Goal: Task Accomplishment & Management: Use online tool/utility

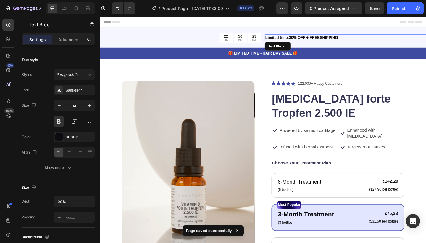
click at [296, 38] on p "Limited time:30% OFF + FREESHIPPING" at bounding box center [367, 39] width 174 height 6
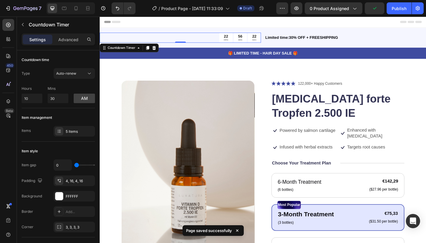
click at [254, 41] on p "MIN" at bounding box center [252, 42] width 5 height 3
click at [161, 50] on icon at bounding box center [159, 50] width 5 height 5
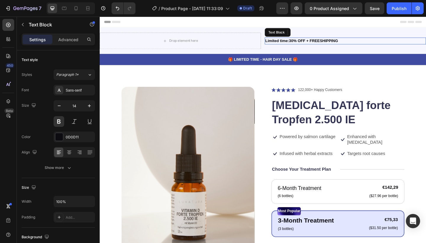
click at [319, 41] on p "Limited time:30% OFF + FREESHIPPING" at bounding box center [367, 43] width 174 height 6
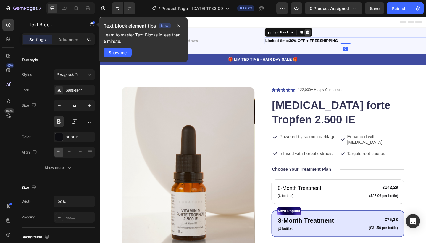
click at [328, 33] on icon at bounding box center [326, 33] width 5 height 5
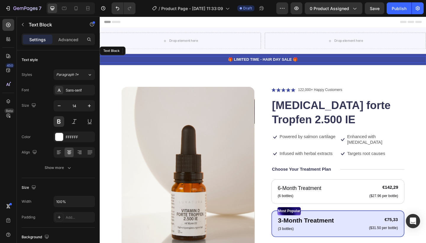
click at [296, 61] on p "🎁 LIMITED TIME - HAIR DAY SALE 🎁" at bounding box center [277, 63] width 354 height 6
click at [301, 62] on p "🎁 LIMITED TIME - HAIR DAY SALE 🎁" at bounding box center [277, 63] width 354 height 6
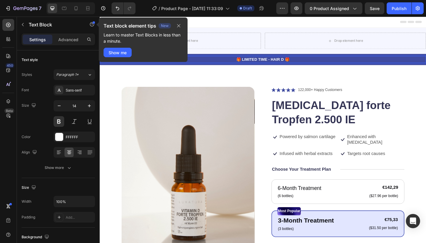
click at [317, 64] on p "🎁 LIMITED TIME - HAIR D 🎁" at bounding box center [277, 63] width 354 height 6
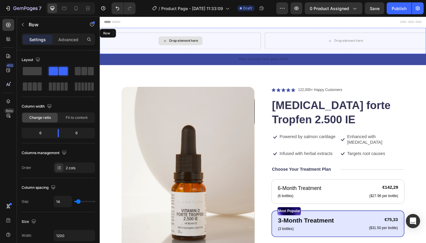
click at [155, 38] on div "Drop element here" at bounding box center [188, 43] width 176 height 18
click at [137, 33] on icon at bounding box center [136, 34] width 5 height 5
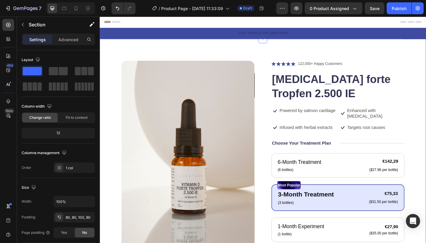
click at [280, 63] on div "Product Images Icon Icon Icon Icon Icon Icon List 122,000+ Happy Customers Text…" at bounding box center [277, 220] width 355 height 359
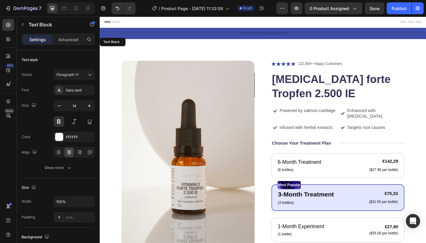
click at [280, 34] on div "Rich Text Editor. Editing area: main" at bounding box center [277, 34] width 355 height 7
click at [147, 43] on icon at bounding box center [147, 44] width 4 height 4
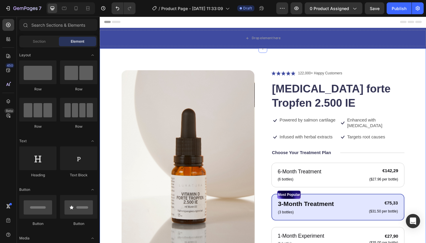
click at [256, 72] on div "Product Images Icon Icon Icon Icon Icon Icon List 122,000+ Happy Customers Text…" at bounding box center [277, 230] width 355 height 359
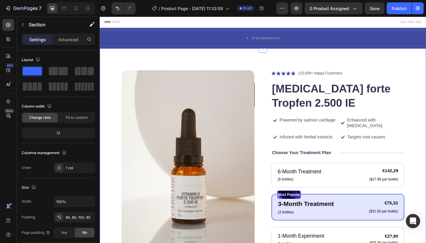
click at [327, 67] on div "Product Images Icon Icon Icon Icon Icon Icon List 122,000+ Happy Customers Text…" at bounding box center [277, 230] width 355 height 359
click at [325, 90] on h1 "[MEDICAL_DATA] forte Tropfen 2.500 IE" at bounding box center [358, 103] width 145 height 32
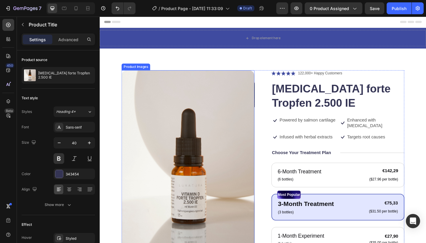
click at [219, 142] on img at bounding box center [195, 183] width 145 height 217
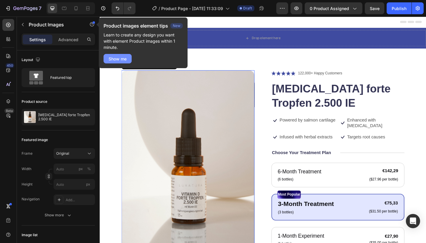
click at [120, 59] on div "Show me" at bounding box center [118, 59] width 18 height 6
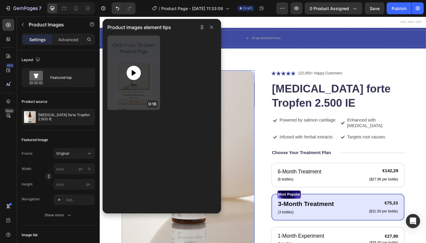
click at [139, 71] on div at bounding box center [134, 73] width 14 height 14
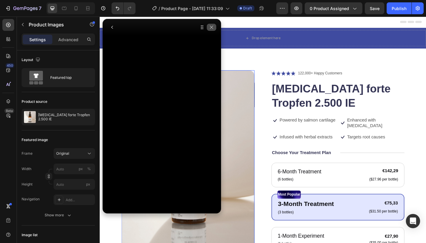
click at [211, 27] on icon "button" at bounding box center [211, 27] width 5 height 5
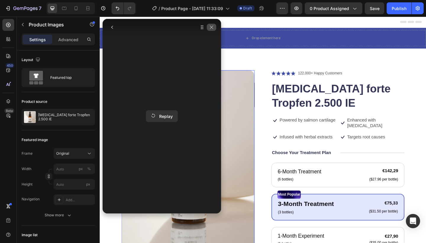
click at [212, 29] on icon "button" at bounding box center [211, 27] width 5 height 5
click at [112, 28] on icon "button" at bounding box center [112, 27] width 2 height 3
click at [113, 27] on icon "button" at bounding box center [112, 27] width 5 height 5
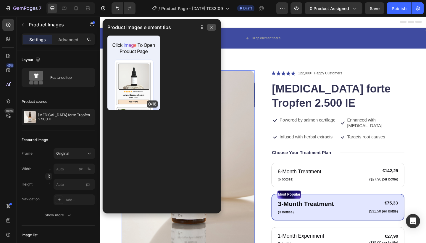
click at [212, 28] on icon "button" at bounding box center [211, 27] width 3 height 3
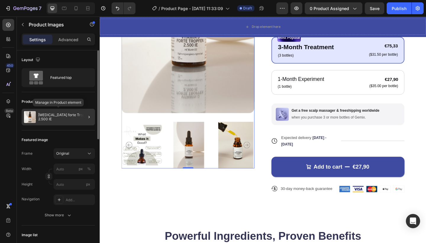
click at [64, 116] on p "[MEDICAL_DATA] forte Tropfen 2.500 IE" at bounding box center [65, 117] width 54 height 8
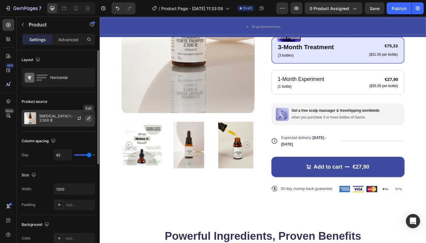
click at [89, 119] on icon "button" at bounding box center [88, 118] width 5 height 5
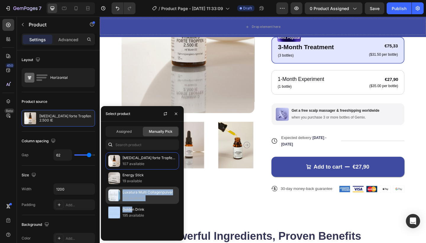
drag, startPoint x: 133, startPoint y: 210, endPoint x: 138, endPoint y: 192, distance: 18.6
click at [138, 192] on div "[MEDICAL_DATA] forte Tropfen 2.500 IE 107 available Energy Stick 19 available L…" at bounding box center [142, 186] width 83 height 69
click at [137, 192] on div "Luxatura Multi Collagenpulver 100 available" at bounding box center [142, 194] width 73 height 17
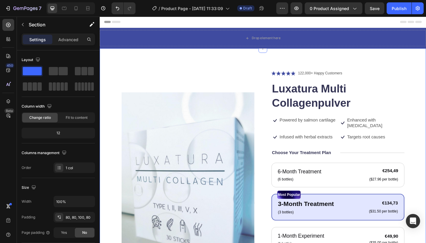
click at [337, 65] on div "Product Images Icon Icon Icon Icon Icon Icon List 122,000+ Happy Customers Text…" at bounding box center [277, 234] width 355 height 366
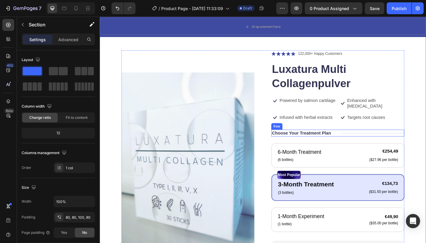
scroll to position [33, 0]
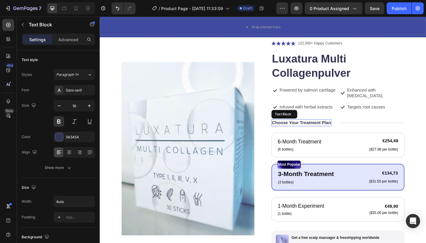
click at [319, 128] on div "Choose Your Treatment Plan" at bounding box center [318, 131] width 65 height 7
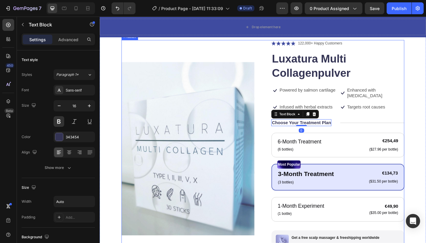
click at [286, 125] on div "Product Images Icon Icon Icon Icon Icon Icon List 122,000+ Happy Customers Text…" at bounding box center [277, 198] width 308 height 313
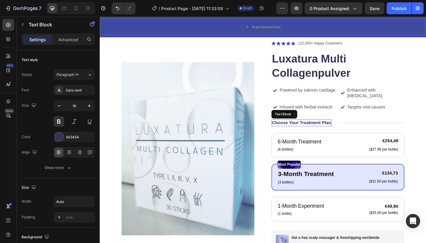
click at [287, 129] on p "Choose Your Treatment Plan" at bounding box center [319, 132] width 64 height 6
click at [337, 119] on div at bounding box center [333, 122] width 7 height 7
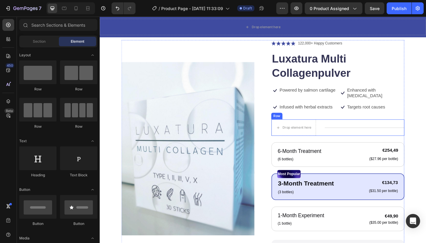
click at [364, 131] on div "Title Line" at bounding box center [388, 137] width 87 height 18
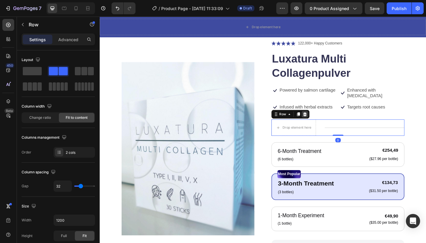
click at [322, 120] on icon at bounding box center [323, 122] width 5 height 5
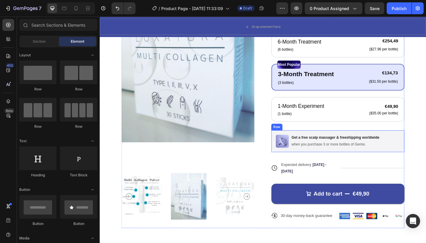
scroll to position [138, 0]
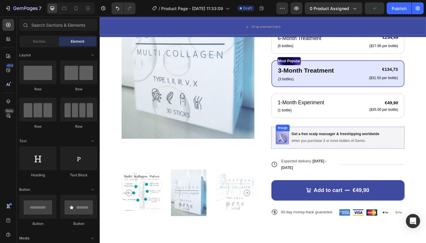
click at [295, 144] on img at bounding box center [298, 148] width 14 height 14
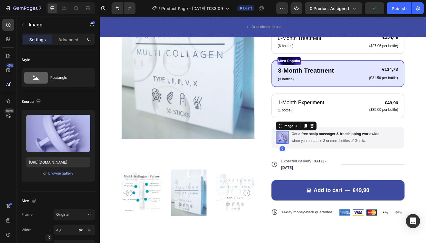
click at [334, 131] on div "Image" at bounding box center [313, 135] width 44 height 9
click at [330, 133] on icon at bounding box center [330, 135] width 5 height 5
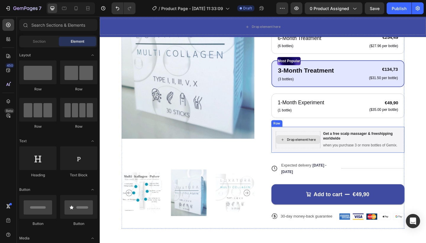
click at [330, 148] on div "Drop element here" at bounding box center [318, 150] width 31 height 5
click at [353, 142] on p "Get a free scalp massager & freeshipping worldwide" at bounding box center [384, 147] width 83 height 10
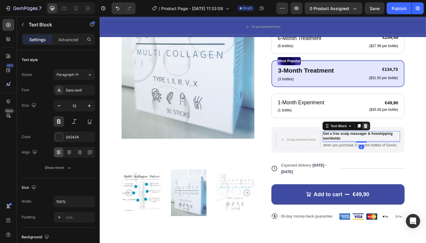
click at [390, 133] on icon at bounding box center [389, 135] width 4 height 4
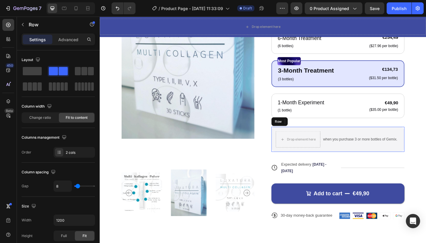
click at [380, 136] on div "Drop element here when you purchase 3 or more bottles of Gemix. Text Block Row" at bounding box center [358, 149] width 145 height 27
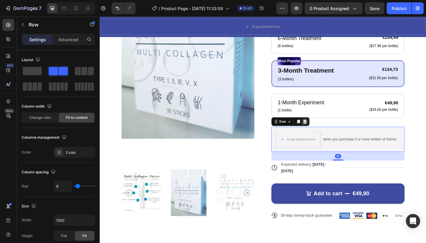
click at [323, 128] on icon at bounding box center [323, 130] width 5 height 5
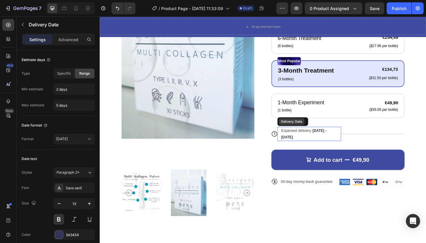
click at [317, 127] on div "Delivery Date" at bounding box center [308, 130] width 28 height 7
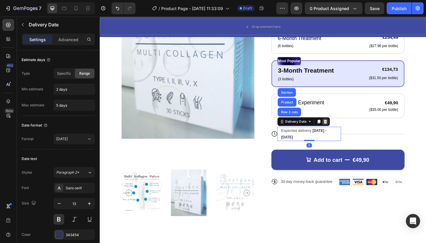
click at [344, 129] on icon at bounding box center [345, 131] width 4 height 4
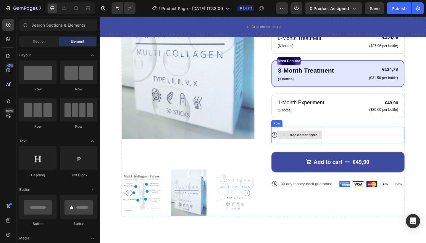
click at [328, 142] on div "Drop element here" at bounding box center [317, 145] width 48 height 9
click at [291, 142] on icon at bounding box center [290, 145] width 6 height 6
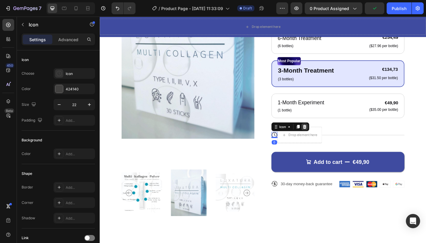
click at [322, 133] on div at bounding box center [322, 136] width 7 height 7
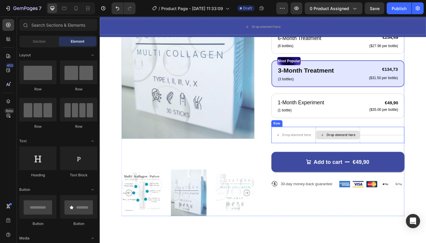
click at [380, 141] on div "Drop element here" at bounding box center [359, 145] width 48 height 9
click at [292, 143] on icon at bounding box center [294, 145] width 4 height 5
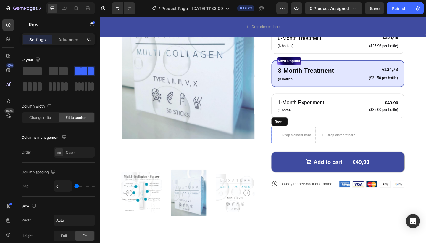
click at [406, 137] on div "Title Line" at bounding box center [407, 145] width 48 height 18
click at [321, 127] on div at bounding box center [322, 130] width 7 height 7
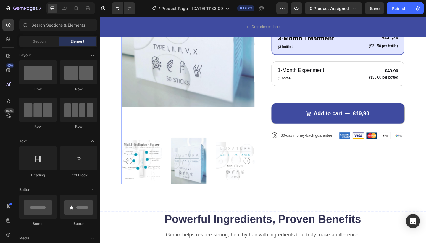
scroll to position [173, 0]
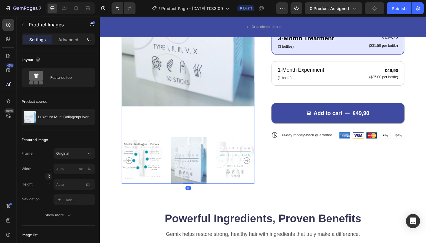
click at [260, 173] on icon "Carousel Next Arrow" at bounding box center [259, 173] width 7 height 7
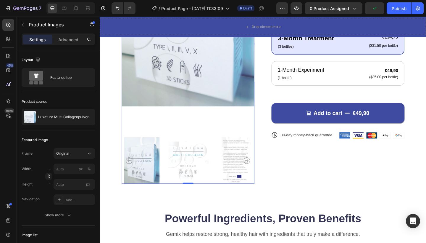
click at [260, 173] on icon "Carousel Next Arrow" at bounding box center [259, 173] width 7 height 7
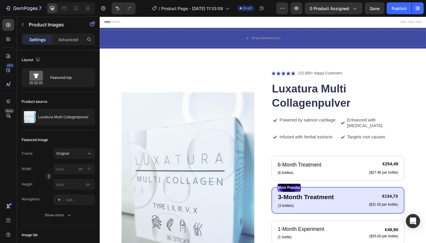
scroll to position [0, 0]
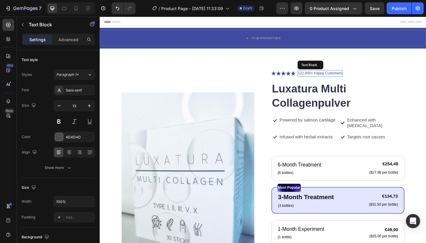
click at [342, 78] on p "122,000+ Happy Customers" at bounding box center [339, 78] width 48 height 6
click at [362, 70] on icon at bounding box center [361, 69] width 5 height 5
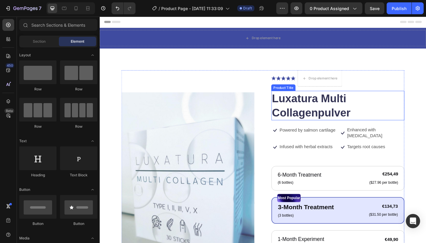
click at [381, 98] on h1 "Luxatura Multi Collagenpulver" at bounding box center [358, 113] width 145 height 32
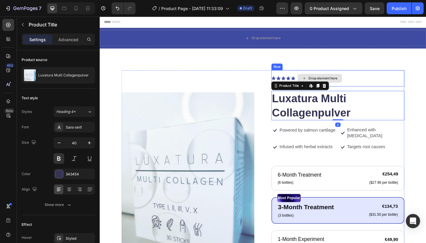
click at [359, 78] on div "Drop element here" at bounding box center [339, 84] width 49 height 18
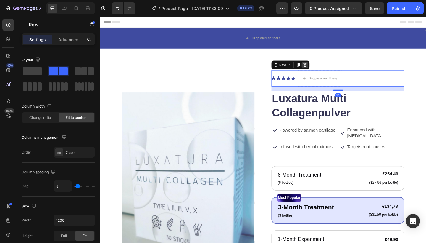
click at [323, 68] on icon at bounding box center [323, 69] width 4 height 4
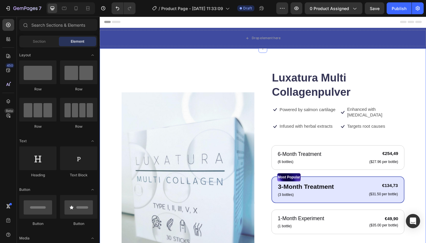
click at [348, 64] on div "Product Images Luxatura Multi Collagenpulver Product Title Icon Powered by salm…" at bounding box center [277, 226] width 355 height 350
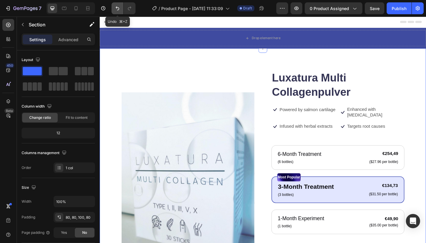
click at [118, 6] on icon "Undo/Redo" at bounding box center [118, 8] width 6 height 6
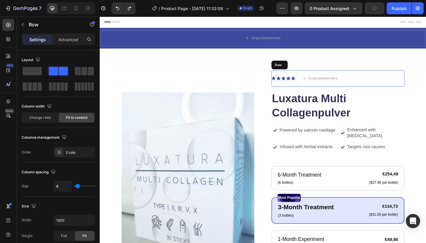
click at [379, 91] on div "Icon Icon Icon Icon Icon Icon List Drop element here Row" at bounding box center [358, 84] width 145 height 18
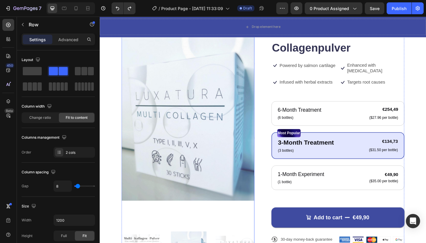
scroll to position [70, 0]
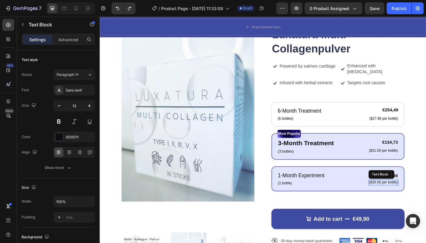
click at [421, 194] on p "($35.00 per bottle)" at bounding box center [408, 196] width 31 height 5
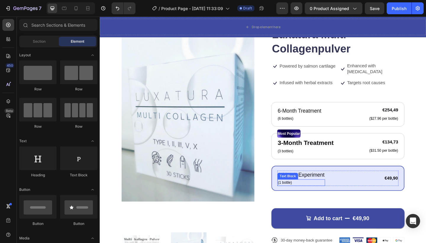
click at [304, 194] on p "(1 bottle)" at bounding box center [319, 197] width 51 height 6
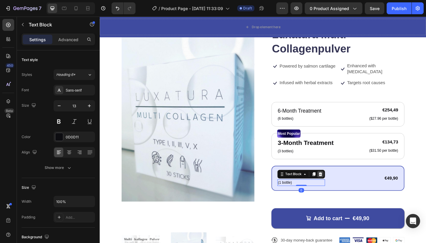
click at [342, 186] on icon at bounding box center [339, 188] width 5 height 5
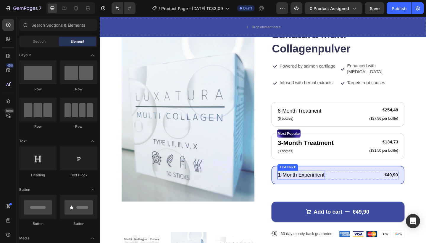
click at [312, 185] on p "1-Month Experiment" at bounding box center [319, 189] width 51 height 9
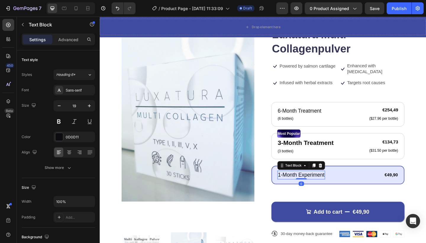
click at [319, 185] on p "1-Month Experiment" at bounding box center [319, 189] width 51 height 9
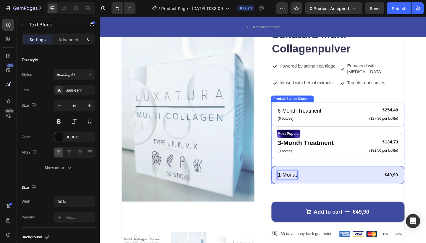
click at [351, 187] on div "1-Monat Text Block 0 €49,90 Product Price Product Price Row Row" at bounding box center [358, 189] width 145 height 20
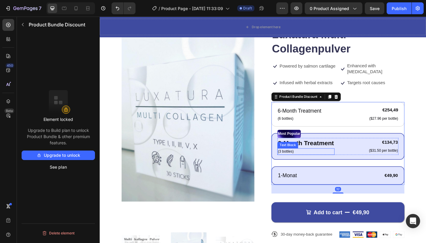
click at [315, 160] on p "(3 bottles)" at bounding box center [324, 163] width 61 height 6
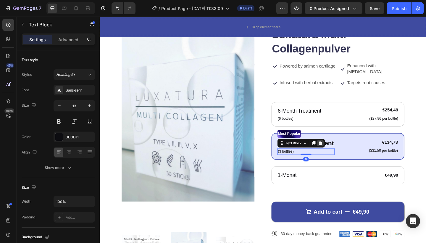
click at [337, 152] on icon at bounding box center [339, 154] width 5 height 5
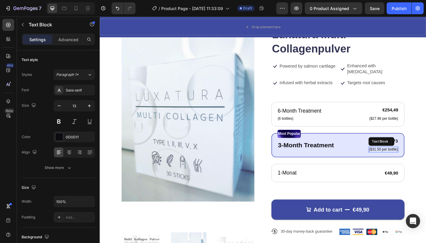
click at [407, 159] on p "($31.50 per bottle)" at bounding box center [408, 161] width 31 height 5
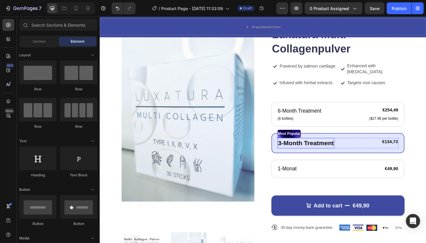
click at [335, 150] on p "3-Month Treatment" at bounding box center [324, 154] width 61 height 10
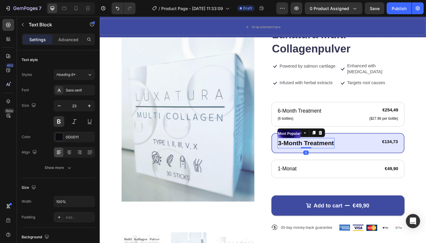
click at [339, 150] on p "3-Month Treatment" at bounding box center [324, 154] width 61 height 10
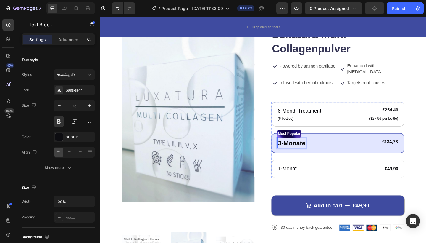
click at [384, 149] on div "3-Monate Text Block 0 €134,73 Product Price Product Price Row Row" at bounding box center [359, 155] width 132 height 12
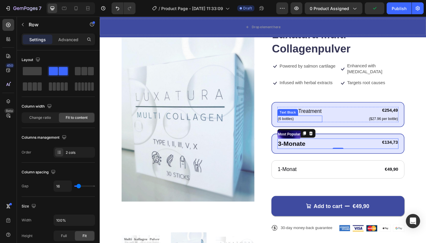
click at [338, 115] on p "6-Month Treatment" at bounding box center [318, 119] width 48 height 9
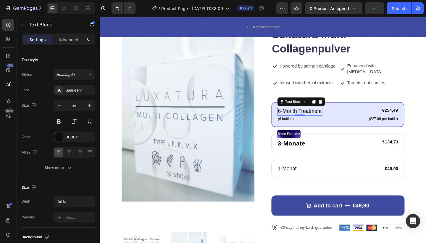
click at [338, 115] on p "6-Month Treatment" at bounding box center [318, 119] width 48 height 9
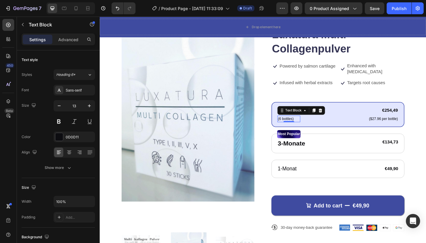
click at [305, 125] on p "(6 bottles)" at bounding box center [306, 128] width 24 height 6
click at [340, 117] on icon at bounding box center [340, 119] width 4 height 4
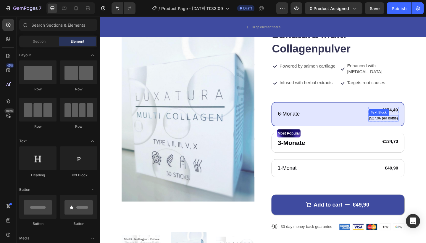
click at [405, 125] on p "($27.96 per bottle)" at bounding box center [408, 127] width 31 height 5
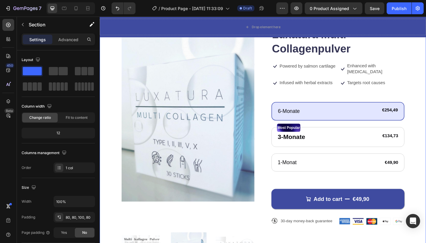
click at [426, 126] on div "Product Images Icon Icon Icon Icon Icon Icon List Drop element here Row Luxatur…" at bounding box center [277, 157] width 355 height 350
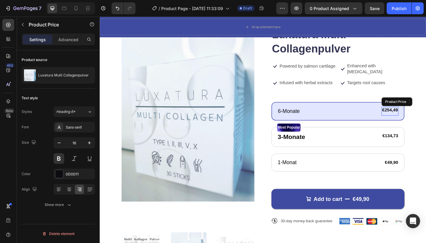
click at [417, 115] on div "€254,49" at bounding box center [415, 118] width 18 height 7
click at [418, 143] on div "€134,73" at bounding box center [416, 146] width 18 height 7
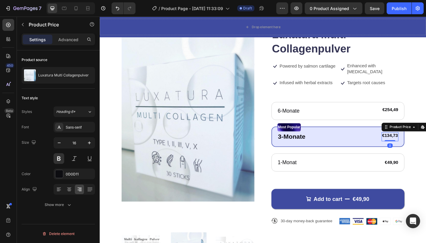
click at [418, 143] on div "€134,73" at bounding box center [415, 145] width 18 height 7
click at [426, 134] on div "Product Price" at bounding box center [426, 136] width 25 height 5
click at [416, 142] on div "€134,73" at bounding box center [415, 145] width 18 height 7
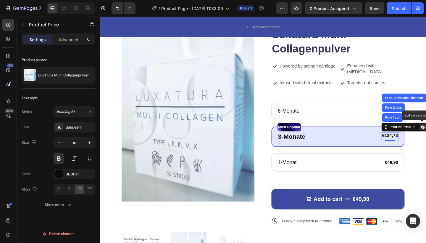
click at [418, 144] on div "€134,73 Product Price Row 1 col Row 2 cols Product Bundle Discount Edit content…" at bounding box center [415, 147] width 18 height 10
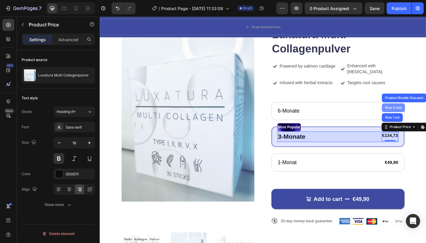
click at [426, 112] on div "Row 2 cols" at bounding box center [419, 115] width 25 height 9
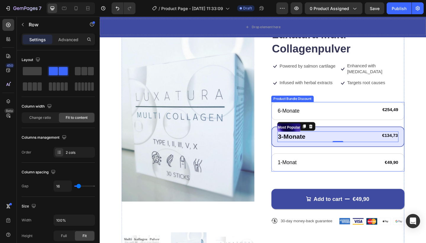
click at [426, 151] on div "6-Monate Text Block €254,49 Product Price Product Price Row Row Most Popular Te…" at bounding box center [358, 148] width 145 height 76
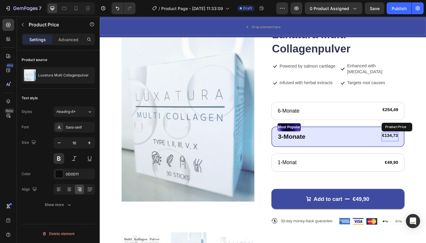
click at [412, 142] on div "€134,73" at bounding box center [415, 145] width 18 height 7
click at [411, 133] on div "Most Popular" at bounding box center [359, 137] width 132 height 9
click at [415, 142] on div "€134,73" at bounding box center [415, 145] width 18 height 7
click at [415, 154] on div "0" at bounding box center [416, 156] width 6 height 5
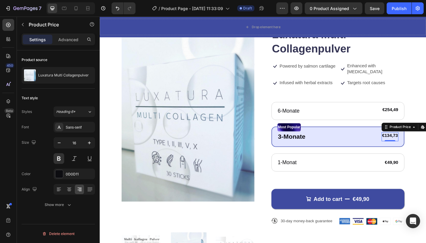
click at [415, 142] on div "€134,73" at bounding box center [415, 145] width 18 height 7
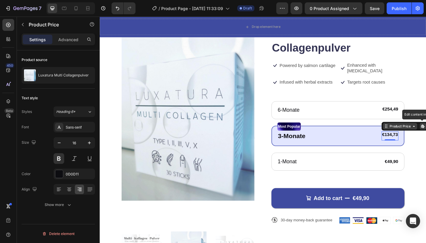
click at [425, 133] on div "Product Price" at bounding box center [426, 135] width 25 height 5
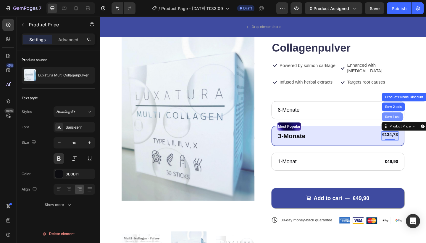
click at [421, 124] on div "Row 1 col" at bounding box center [418, 126] width 18 height 4
click at [421, 141] on div "€134,73" at bounding box center [415, 144] width 18 height 7
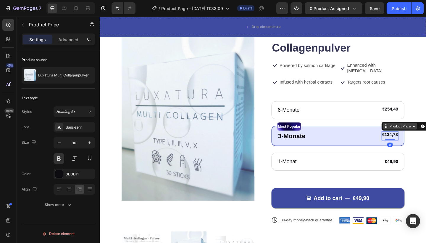
click at [426, 133] on div "Product Price" at bounding box center [426, 135] width 25 height 5
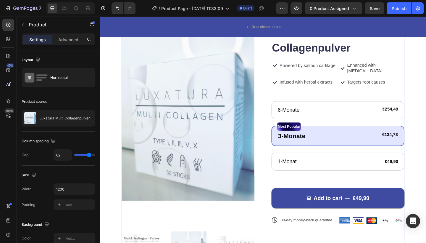
click at [377, 87] on div "Icon Icon Icon Icon Icon Icon List Drop element here Row Luxatura Multi Collage…" at bounding box center [358, 152] width 145 height 296
click at [308, 141] on p "3-Monate" at bounding box center [309, 146] width 30 height 10
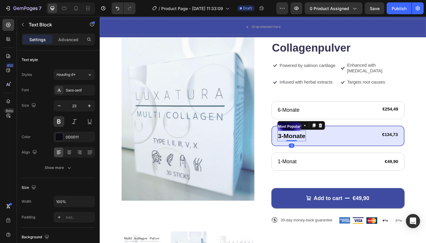
click at [309, 141] on p "3-Monate" at bounding box center [309, 146] width 30 height 10
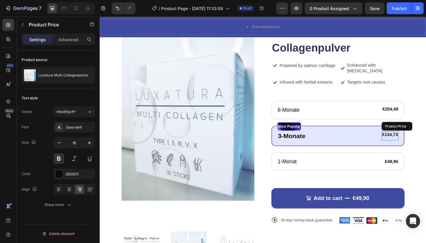
click at [421, 141] on div "€134,73" at bounding box center [415, 144] width 18 height 7
click at [80, 42] on div "Advanced" at bounding box center [69, 39] width 30 height 9
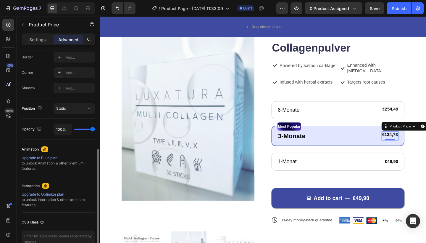
scroll to position [202, 0]
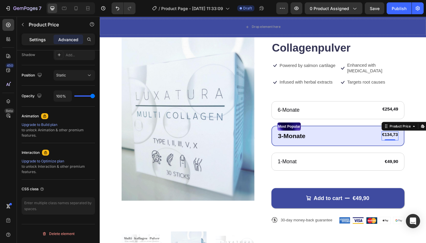
click at [33, 39] on p "Settings" at bounding box center [37, 39] width 17 height 6
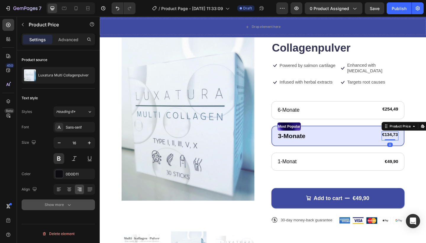
click at [53, 205] on div "Show more" at bounding box center [59, 205] width 28 height 6
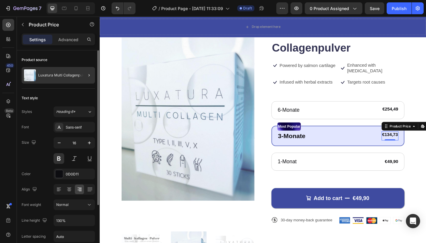
click at [65, 81] on div "Luxatura Multi Collagenpulver" at bounding box center [58, 75] width 73 height 17
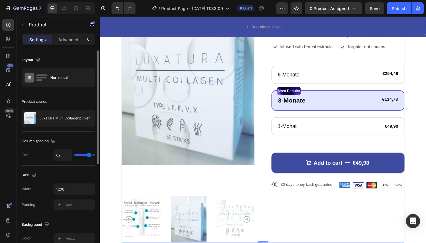
scroll to position [110, 0]
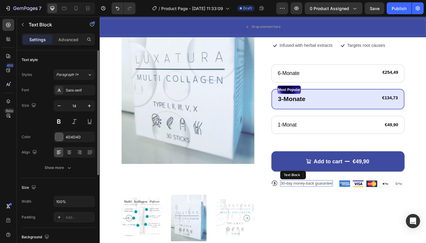
click at [334, 195] on p "30-day money-back guarantee" at bounding box center [325, 197] width 56 height 5
click at [341, 187] on icon at bounding box center [343, 189] width 4 height 4
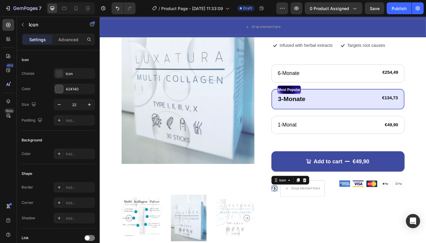
click at [292, 200] on icon at bounding box center [289, 203] width 7 height 6
click at [323, 192] on icon at bounding box center [322, 194] width 5 height 5
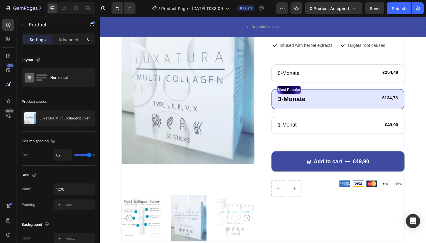
click at [394, 216] on div "Icon Icon Icon Icon Icon Icon List Drop element here Row Luxatura Multi Collage…" at bounding box center [358, 112] width 145 height 296
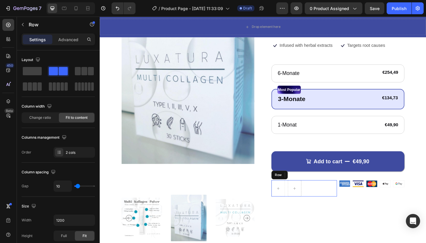
click at [334, 194] on div "Row" at bounding box center [321, 203] width 71 height 18
click at [324, 187] on icon at bounding box center [323, 189] width 4 height 4
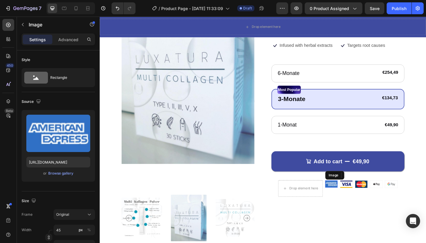
click at [358, 194] on div "Image" at bounding box center [352, 198] width 14 height 8
click at [388, 186] on div at bounding box center [384, 189] width 7 height 7
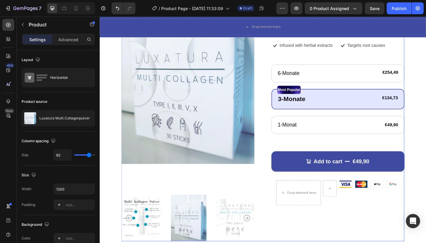
click at [388, 184] on div "Icon Icon Icon Icon Icon Icon List Drop element here Row Luxatura Multi Collage…" at bounding box center [358, 112] width 145 height 296
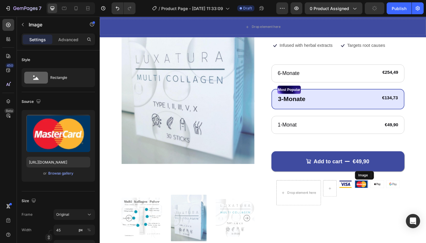
click at [378, 184] on div "Image" at bounding box center [387, 188] width 21 height 9
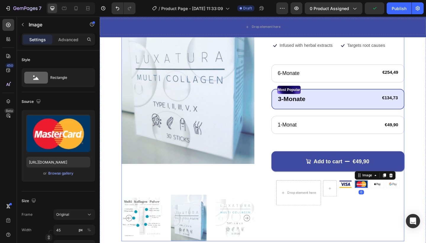
click at [422, 185] on div "Icon Icon Icon Icon Icon Icon List Drop element here Row Luxatura Multi Collage…" at bounding box center [358, 112] width 145 height 296
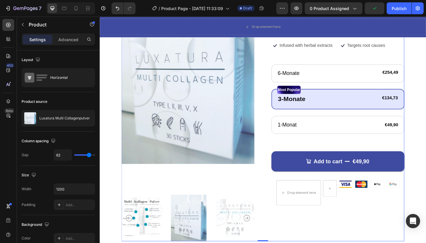
click at [414, 185] on div "Icon Icon Icon Icon Icon Icon List Drop element here Row Luxatura Multi Collage…" at bounding box center [358, 112] width 145 height 296
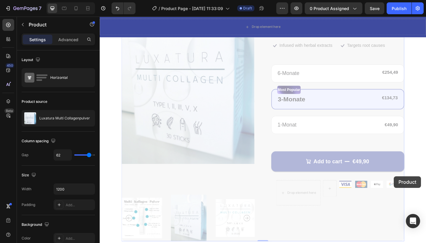
drag, startPoint x: 365, startPoint y: 184, endPoint x: 419, endPoint y: 189, distance: 54.1
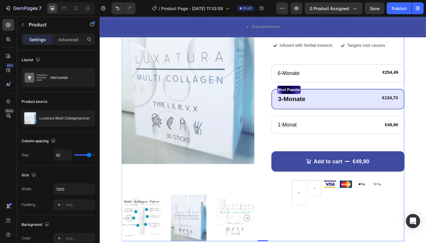
click at [415, 193] on div "Icon Icon Icon Icon Icon Icon List Row Luxatura Multi Collagenpulver Product Ti…" at bounding box center [358, 112] width 145 height 296
click at [117, 5] on icon "Undo/Redo" at bounding box center [118, 8] width 6 height 6
click at [315, 228] on div "Icon Icon Icon Icon Icon Icon List Row Luxatura Multi Collagenpulver Product Ti…" at bounding box center [358, 112] width 145 height 296
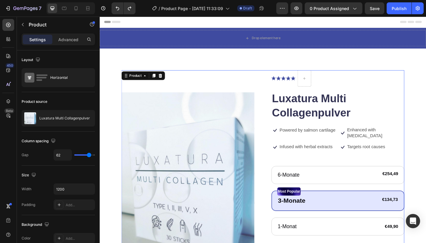
scroll to position [0, 0]
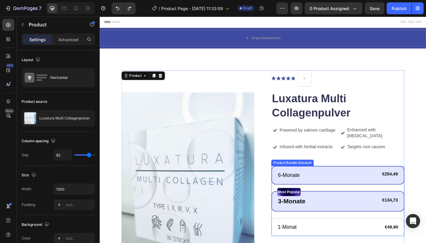
click at [416, 188] on div "6-Monate Text Block €254,49 Product Price Product Price Row Row" at bounding box center [358, 189] width 145 height 20
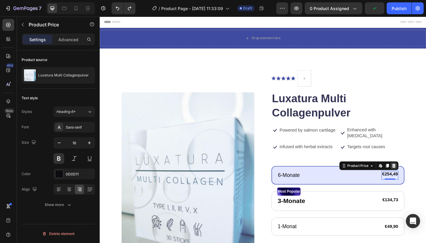
click at [421, 176] on icon at bounding box center [419, 178] width 5 height 5
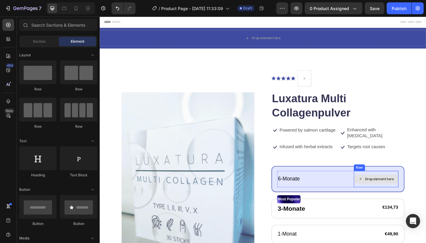
click at [410, 191] on div "Drop element here" at bounding box center [403, 193] width 31 height 5
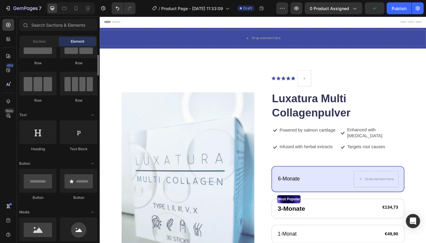
scroll to position [30, 0]
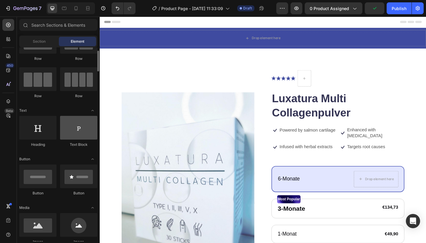
click at [80, 127] on div at bounding box center [78, 128] width 37 height 24
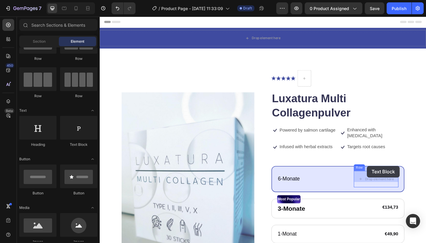
drag, startPoint x: 175, startPoint y: 147, endPoint x: 382, endPoint y: 181, distance: 210.0
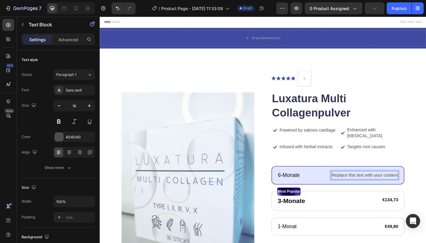
click at [382, 185] on p "Replace this text with your content" at bounding box center [388, 189] width 72 height 9
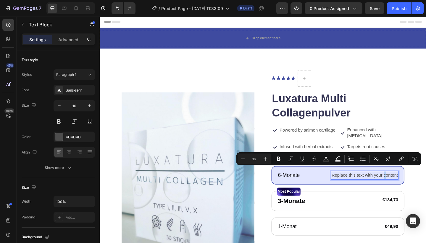
click at [410, 185] on p "Replace this text with your content" at bounding box center [388, 189] width 72 height 9
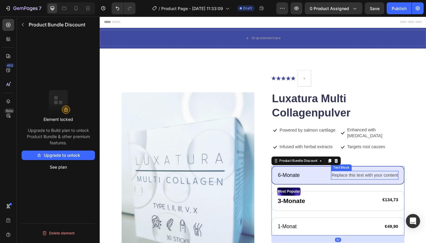
click at [362, 185] on p "Replace this text with your content" at bounding box center [388, 189] width 72 height 9
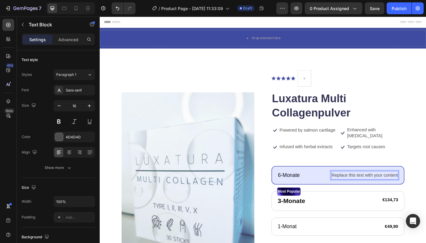
click at [381, 185] on p "Replace this text with your content" at bounding box center [388, 189] width 72 height 9
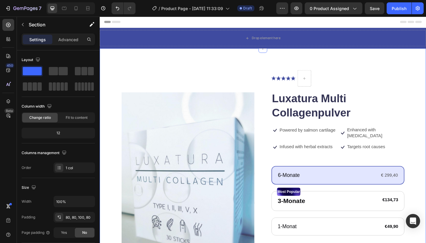
click at [426, 165] on div "Product Images Icon Icon Icon Icon Icon Icon List Row Luxatura Multi Collagenpu…" at bounding box center [277, 226] width 355 height 350
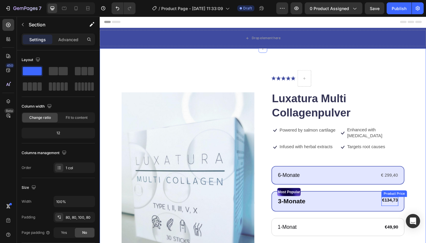
click at [418, 213] on div "€134,73" at bounding box center [415, 216] width 18 height 7
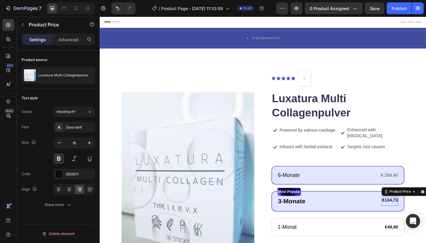
click at [418, 213] on div "€134,73" at bounding box center [415, 216] width 18 height 7
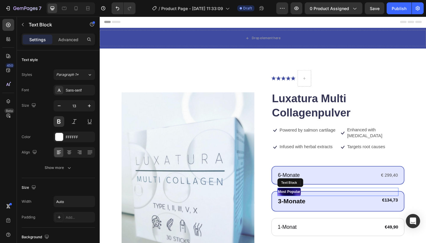
click at [409, 203] on div "Most Popular" at bounding box center [359, 207] width 132 height 9
click at [412, 213] on div "€134,73" at bounding box center [415, 216] width 18 height 7
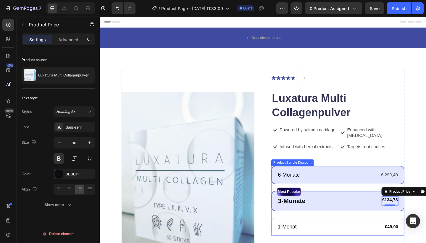
scroll to position [0, 0]
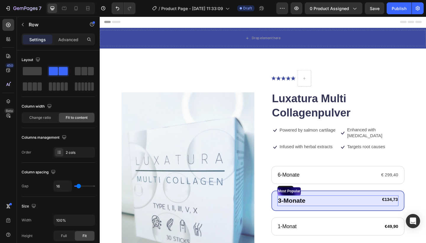
click at [373, 211] on div "3-Monate Text Block €134,73 Product Price Row 1 col Row 2 cols Product Bundle D…" at bounding box center [359, 217] width 132 height 12
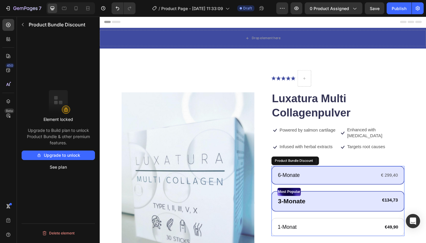
click at [357, 179] on div "6-Monate Text Block € 299,40 Text Block Row Row" at bounding box center [358, 189] width 145 height 20
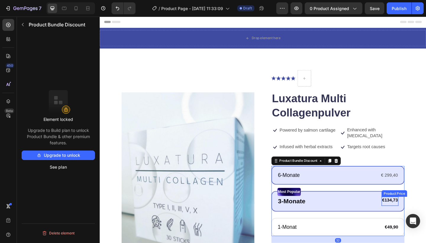
click at [419, 213] on div "€134,73" at bounding box center [415, 216] width 18 height 7
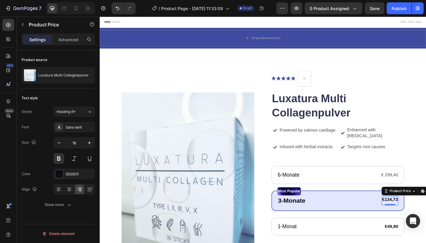
click at [419, 212] on div "€134,73" at bounding box center [415, 215] width 18 height 7
click at [23, 25] on icon "button" at bounding box center [23, 24] width 2 height 3
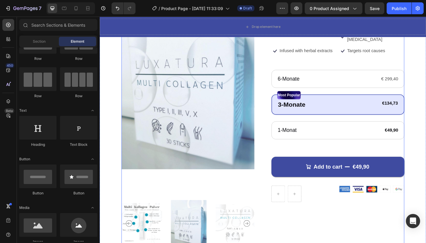
scroll to position [104, 0]
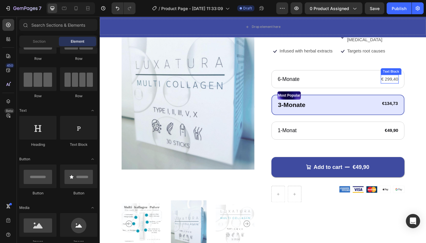
click at [409, 81] on p "€ 299,40" at bounding box center [415, 85] width 18 height 9
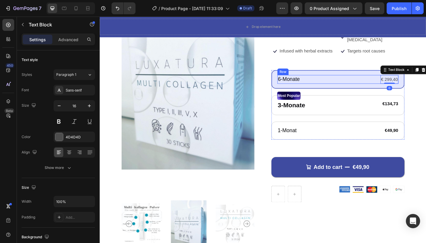
click at [358, 82] on div "6-Monate Text Block € 299,40 Text Block 0 Row Row" at bounding box center [359, 85] width 132 height 10
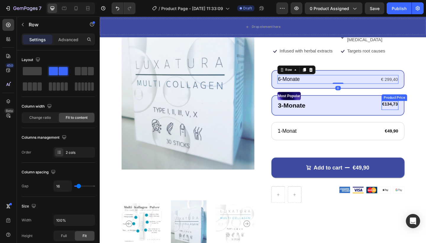
click at [420, 108] on div "€134,73" at bounding box center [415, 111] width 18 height 7
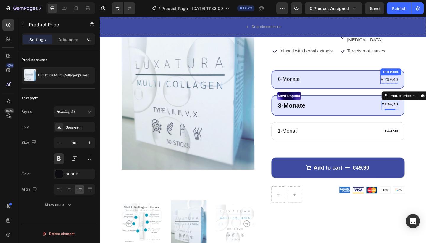
click at [419, 80] on div "€ 299,40" at bounding box center [415, 85] width 20 height 10
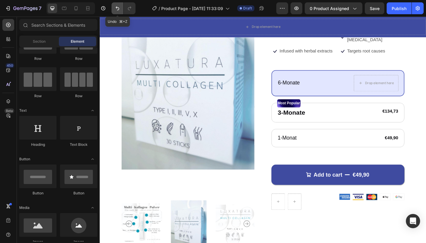
click at [117, 11] on icon "Undo/Redo" at bounding box center [118, 8] width 6 height 6
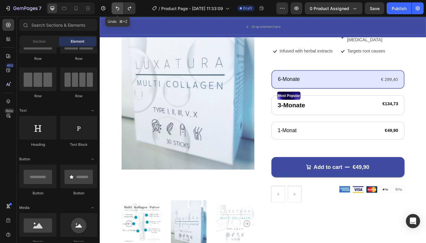
click at [117, 11] on icon "Undo/Redo" at bounding box center [118, 8] width 6 height 6
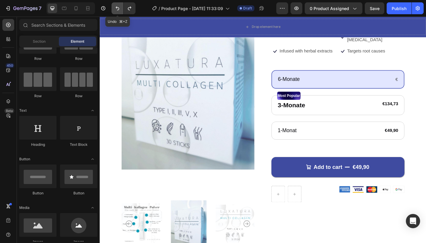
click at [117, 11] on icon "Undo/Redo" at bounding box center [118, 8] width 6 height 6
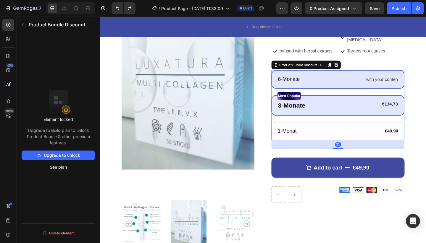
click at [371, 117] on div "Most Popular Text Block 3-Monate Text Block €134,73 Product Price Product Price…" at bounding box center [358, 113] width 145 height 22
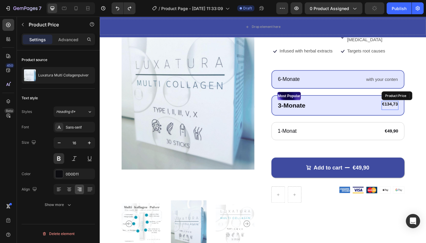
click at [419, 108] on div "€134,73" at bounding box center [415, 111] width 18 height 7
click at [418, 108] on div "€134,73" at bounding box center [415, 111] width 18 height 7
click at [286, 75] on div "6-Monate Text Block with your conten Text Block Row Row Most Popular Text Block…" at bounding box center [358, 113] width 145 height 76
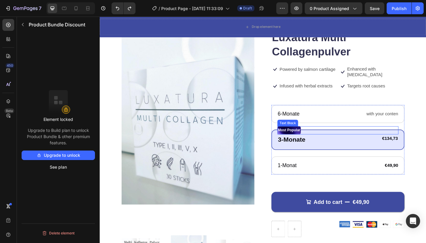
scroll to position [67, 0]
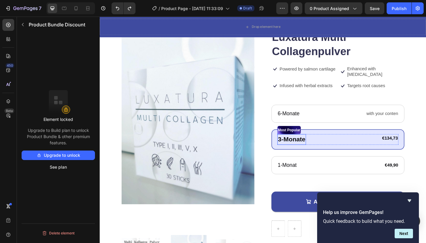
click at [306, 149] on div "3-Monate" at bounding box center [308, 150] width 31 height 12
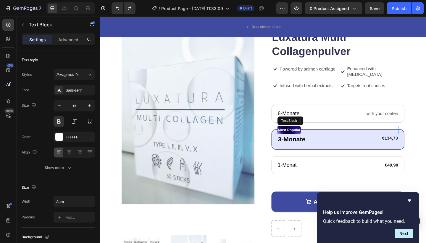
click at [342, 136] on div "Most Popular" at bounding box center [359, 140] width 132 height 9
click at [339, 128] on icon at bounding box center [340, 130] width 4 height 4
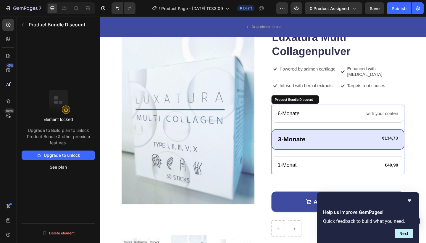
click at [335, 139] on div "3-Monate Text Block €134,73 Product Price Product Price Row Row" at bounding box center [358, 150] width 145 height 22
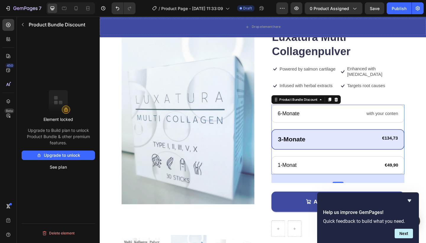
click at [336, 139] on div "3-Monate Text Block €134,73 Product Price Product Price Row Row" at bounding box center [358, 150] width 145 height 22
click at [357, 104] on icon at bounding box center [357, 106] width 4 height 4
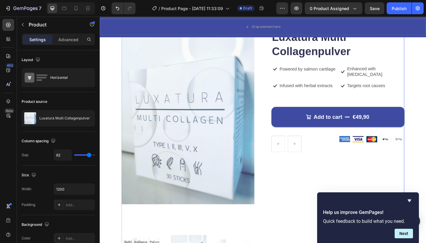
click at [330, 176] on div "Icon Icon Icon Icon Icon Icon List Drop element here Row Luxatura Multi Collage…" at bounding box center [358, 156] width 145 height 296
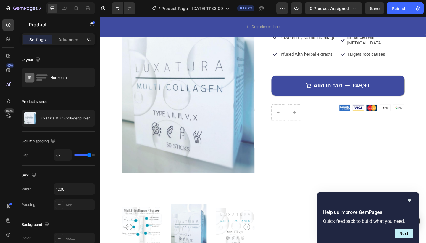
scroll to position [103, 0]
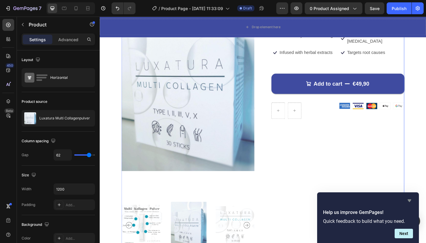
click at [409, 201] on icon "Hide survey" at bounding box center [410, 200] width 4 height 3
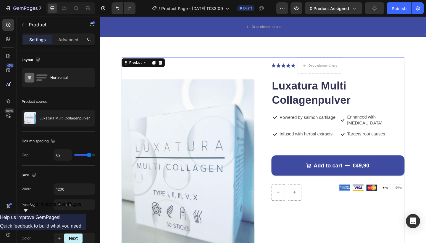
scroll to position [14, 0]
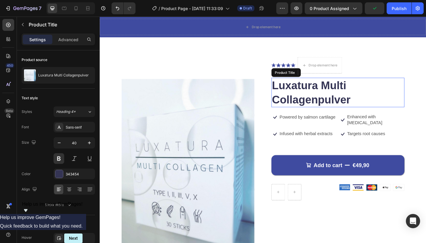
click at [365, 92] on h1 "Luxatura Multi Collagenpulver" at bounding box center [358, 99] width 145 height 32
click at [345, 89] on h1 "Luxatura Multi Collagenpulver" at bounding box center [358, 99] width 145 height 32
click at [362, 94] on h1 "Luxatura Multi Collagenpulver" at bounding box center [358, 99] width 145 height 32
click at [374, 96] on h1 "Luxatura Multi Collagenpulver" at bounding box center [358, 99] width 145 height 32
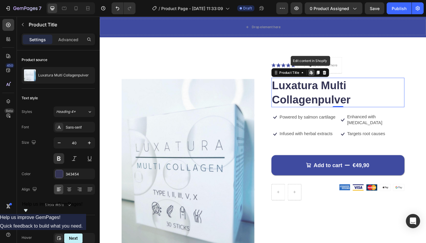
click at [349, 97] on h1 "Luxatura Multi Collagenpulver" at bounding box center [358, 99] width 145 height 32
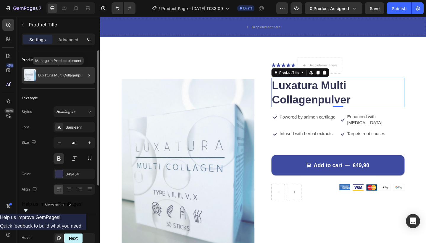
click at [57, 75] on p "Luxatura Multi Collagenpulver" at bounding box center [63, 75] width 51 height 4
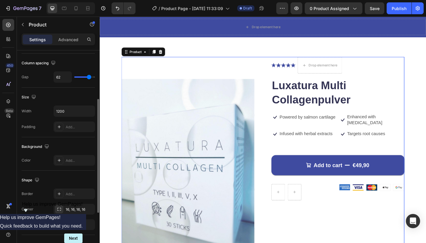
scroll to position [82, 0]
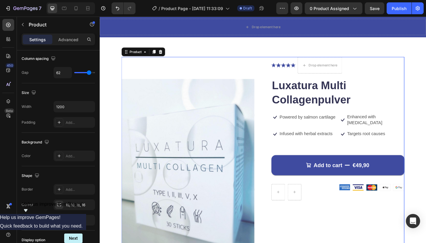
click at [316, 127] on p "Powered by salmon cartilage" at bounding box center [325, 126] width 61 height 6
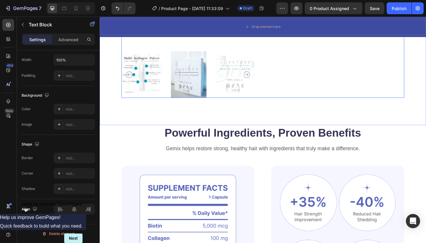
scroll to position [272, 0]
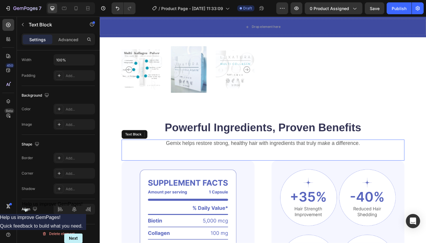
click at [260, 154] on p "Gemix helps restore strong, healthy hair with ingredients that truly make a dif…" at bounding box center [277, 154] width 307 height 7
click at [253, 155] on p "Gemix helps restore strong, healthy hair with ingredients that truly make a dif…" at bounding box center [277, 154] width 307 height 7
click at [172, 158] on p "Gemix helps restore strong, healthy hair with ingredients that truly make a dif…" at bounding box center [277, 154] width 307 height 7
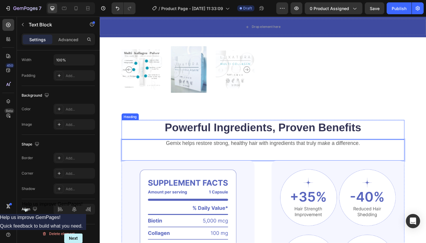
drag, startPoint x: 172, startPoint y: 153, endPoint x: 324, endPoint y: 149, distance: 152.2
click at [324, 149] on div "Powerful Ingredients, Proven Benefits Heading Gemix helps restore strong, healt…" at bounding box center [277, 235] width 308 height 213
click at [379, 154] on p "Gemix helps restore strong, healthy hair with ingredients that truly make a dif…" at bounding box center [277, 154] width 307 height 7
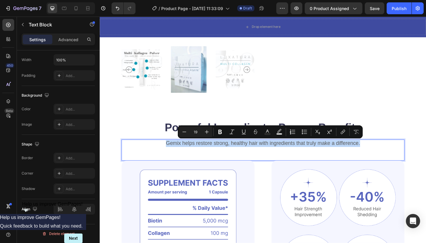
drag, startPoint x: 385, startPoint y: 154, endPoint x: 171, endPoint y: 156, distance: 213.4
click at [171, 156] on p "Gemix helps restore strong, healthy hair with ingredients that truly make a dif…" at bounding box center [277, 154] width 307 height 7
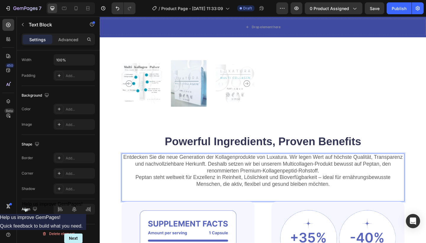
scroll to position [255, 0]
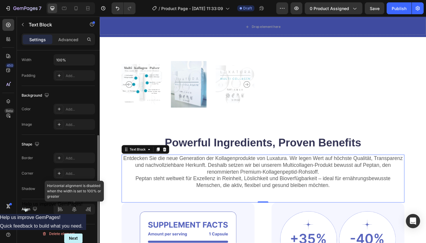
click at [60, 210] on div at bounding box center [74, 209] width 41 height 11
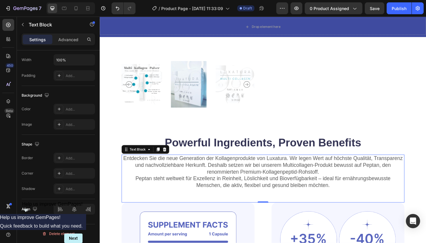
click at [136, 206] on div "Entdecken Sie die neue Generation der Kollagenprodukte von Luxatura. Wir legen …" at bounding box center [277, 193] width 308 height 52
click at [140, 162] on div "Text Block" at bounding box center [141, 160] width 20 height 5
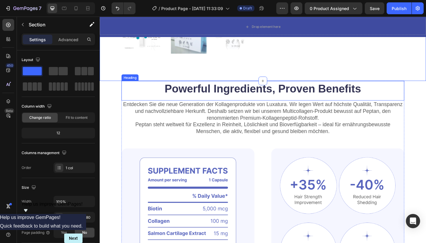
scroll to position [316, 0]
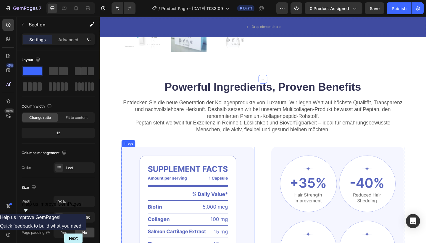
click at [256, 169] on img at bounding box center [195, 242] width 145 height 169
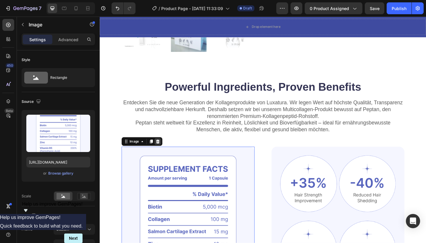
click at [166, 150] on div at bounding box center [162, 152] width 7 height 7
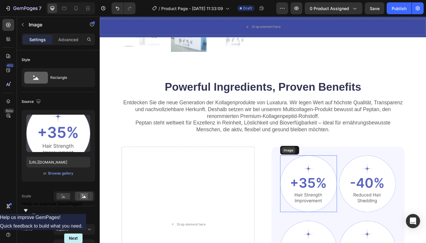
click at [301, 164] on div "Image" at bounding box center [304, 161] width 15 height 7
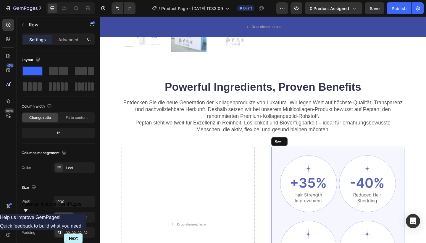
click at [294, 163] on div "Image Row 2 cols Row 1 col Row 2 cols 0 Image Row Image Image Row Clinically Pr…" at bounding box center [358, 242] width 145 height 169
click at [325, 153] on icon at bounding box center [323, 152] width 5 height 5
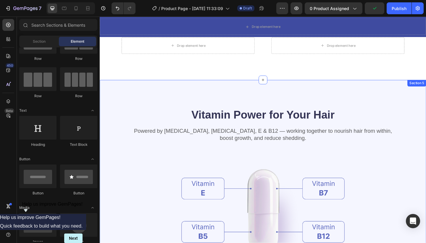
scroll to position [434, 0]
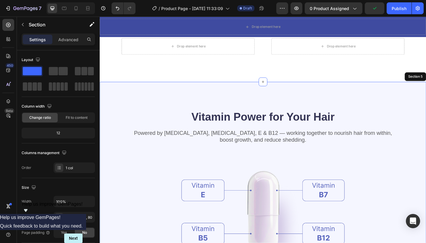
click at [348, 91] on div "Vitamin Power for Your Hair Heading Powered by [MEDICAL_DATA], [MEDICAL_DATA], …" at bounding box center [277, 230] width 355 height 285
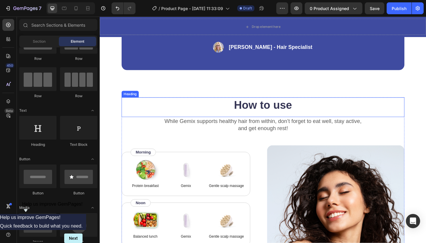
scroll to position [607, 0]
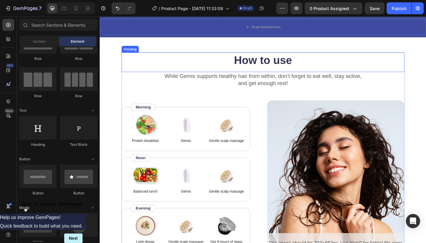
click at [351, 56] on h2 "How to use" at bounding box center [277, 64] width 308 height 17
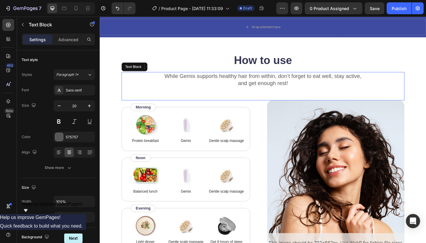
click at [283, 102] on div "While Gemix supports healthy hair from within, don’t forget to eat well, stay a…" at bounding box center [277, 92] width 308 height 31
click at [187, 89] on p "While Gemix supports healthy hair from within, don’t forget to eat well, stay a…" at bounding box center [277, 85] width 307 height 15
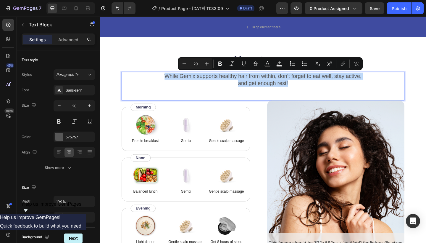
drag, startPoint x: 300, startPoint y: 88, endPoint x: 172, endPoint y: 80, distance: 128.1
click at [172, 80] on p "While Gemix supports healthy hair from within, don’t forget to eat well, stay a…" at bounding box center [277, 85] width 307 height 15
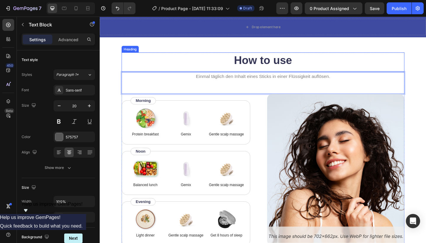
click at [275, 65] on h2 "How to use" at bounding box center [277, 64] width 308 height 17
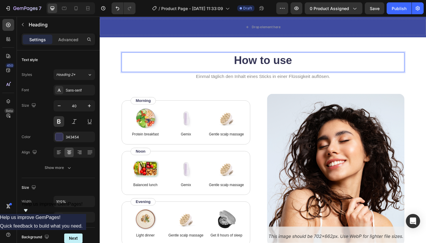
click at [313, 61] on p "How to use" at bounding box center [277, 63] width 307 height 15
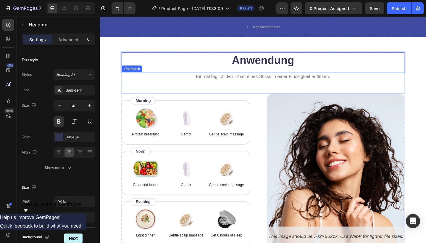
click at [313, 79] on span "Einmal täglich den Inhalt eines Sticks in einer Flüssigkeit auflösen." at bounding box center [277, 82] width 146 height 6
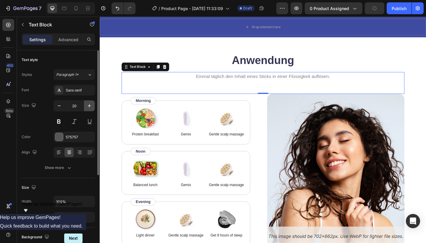
click at [88, 106] on icon "button" at bounding box center [89, 106] width 6 height 6
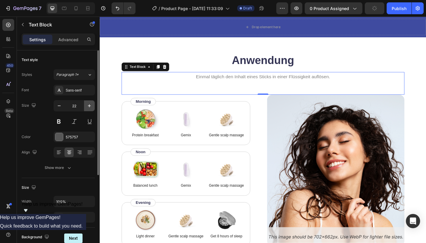
click at [88, 106] on icon "button" at bounding box center [89, 106] width 6 height 6
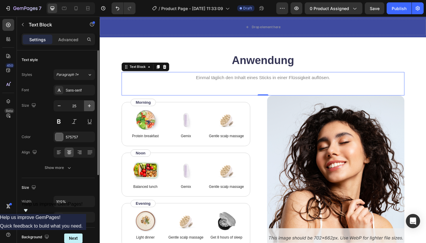
click at [88, 106] on icon "button" at bounding box center [89, 106] width 6 height 6
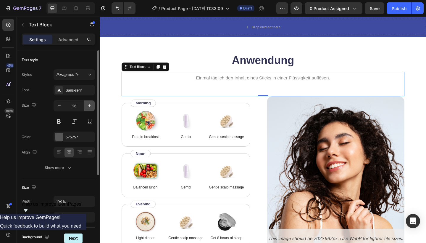
click at [88, 106] on icon "button" at bounding box center [89, 106] width 6 height 6
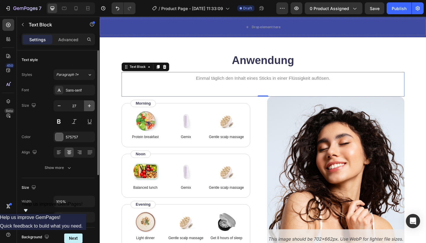
click at [88, 106] on icon "button" at bounding box center [89, 106] width 6 height 6
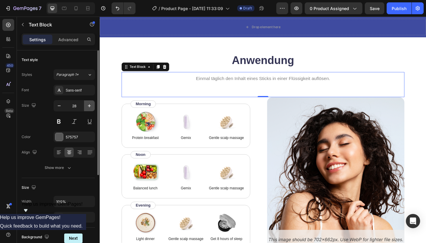
click at [88, 106] on icon "button" at bounding box center [89, 106] width 6 height 6
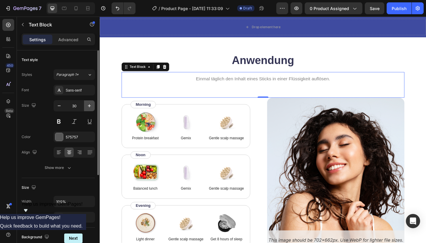
click at [88, 106] on icon "button" at bounding box center [89, 106] width 6 height 6
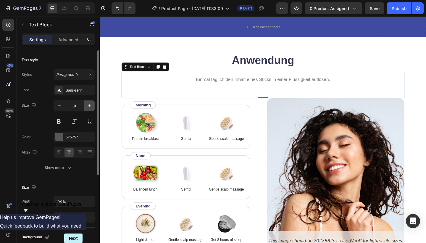
click at [88, 106] on icon "button" at bounding box center [89, 106] width 6 height 6
type input "32"
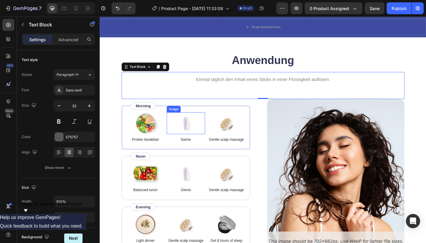
click at [185, 145] on div "Gemix Text Block" at bounding box center [194, 148] width 42 height 9
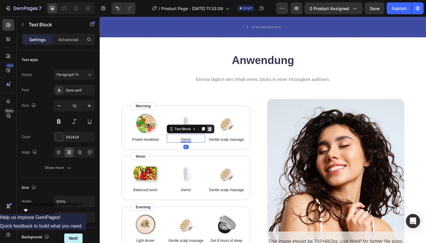
click at [221, 140] on icon at bounding box center [219, 138] width 5 height 5
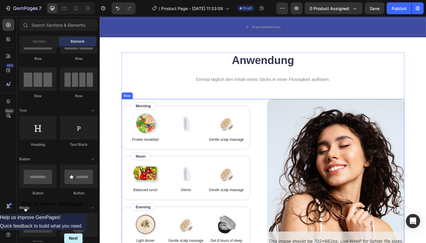
click at [251, 112] on div "Image Protein breakfast Text Block Image Image Gentle scalp massage Text Block …" at bounding box center [197, 188] width 149 height 165
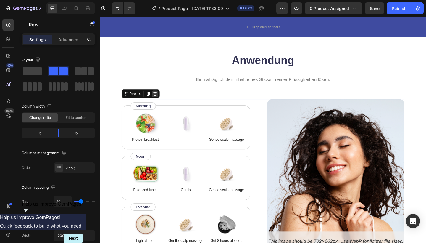
click at [159, 100] on icon at bounding box center [160, 101] width 4 height 4
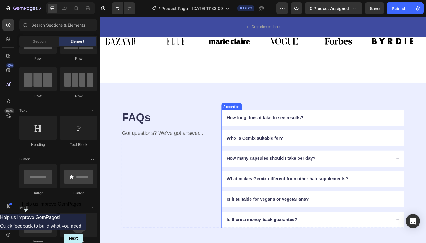
scroll to position [879, 0]
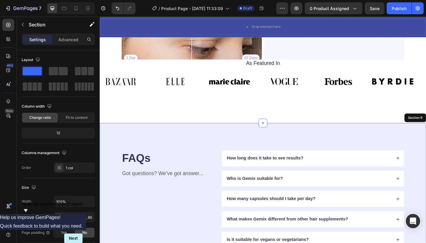
click at [282, 141] on div "FAQs Heading Got questions? We’ve got answer... Text Block How long does it tak…" at bounding box center [277, 225] width 355 height 187
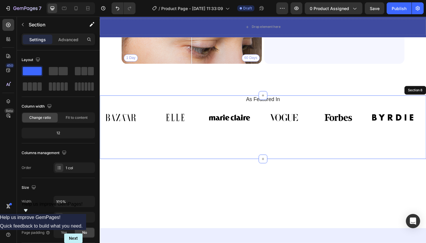
click at [401, 139] on div "Image Image Image Image Image Image Image Image Image Image Image Image Marquee" at bounding box center [277, 128] width 355 height 27
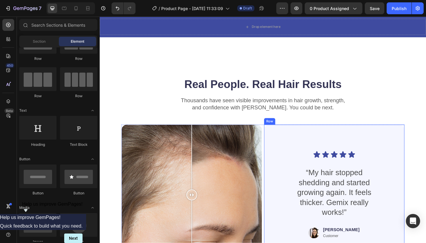
scroll to position [659, 0]
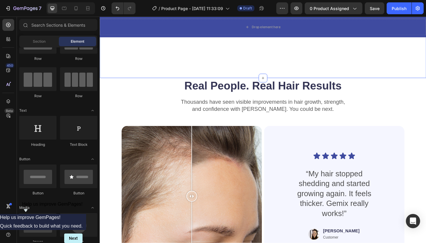
click at [426, 71] on div "Anwendung Heading Einmal täglich den Inhalt eines Sticks in einer Flüssigkeit a…" at bounding box center [277, 43] width 355 height 80
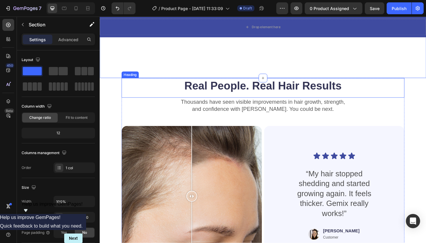
click at [426, 99] on h2 "Real People. Real Hair Results" at bounding box center [277, 91] width 308 height 17
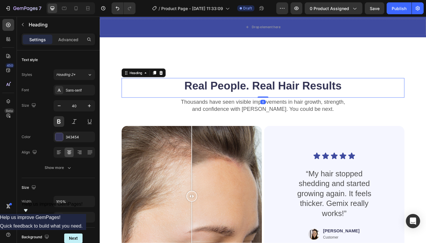
click at [163, 74] on div "Heading" at bounding box center [147, 77] width 48 height 9
click at [168, 78] on icon at bounding box center [167, 78] width 4 height 4
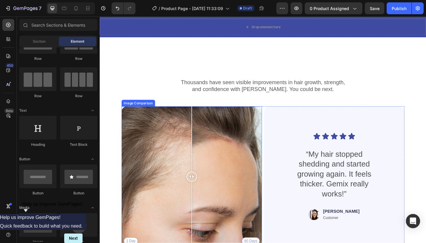
click at [171, 120] on div "1 Day 60 Days" at bounding box center [199, 190] width 153 height 153
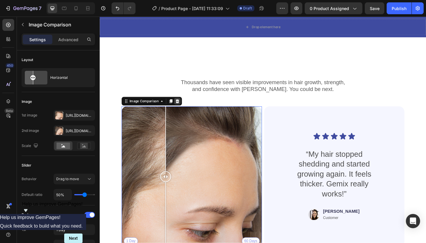
click at [188, 106] on div at bounding box center [184, 108] width 7 height 7
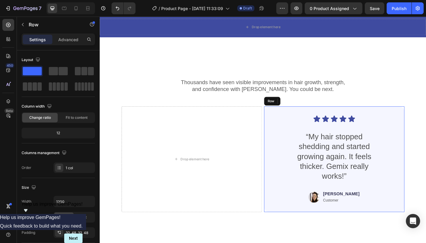
click at [287, 119] on div "Icon Icon Icon Icon Icon Icon List “My hair stopped shedding and started growin…" at bounding box center [355, 171] width 153 height 115
click at [316, 109] on icon at bounding box center [315, 109] width 4 height 4
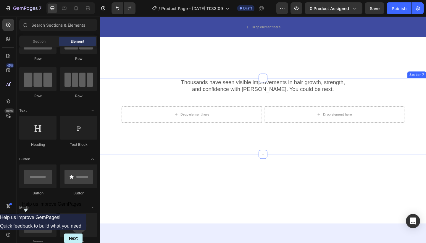
scroll to position [658, 0]
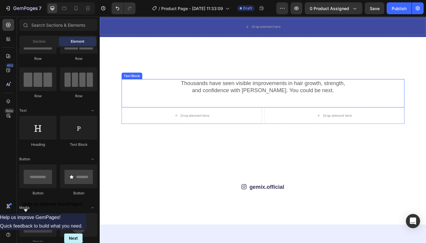
click at [157, 85] on p "Thousands have seen visible improvements in hair growth, strength," at bounding box center [277, 89] width 307 height 8
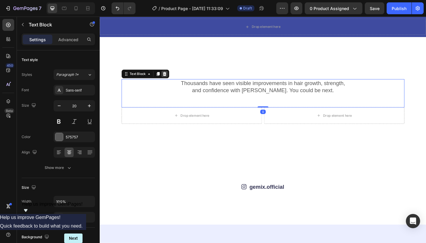
click at [172, 78] on icon at bounding box center [170, 79] width 5 height 5
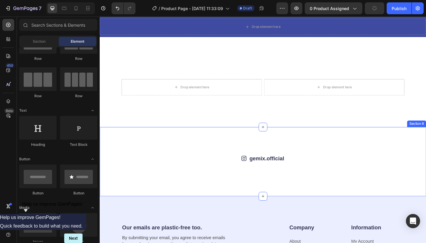
click at [151, 177] on div "Icon gemix.official Text Block Row Image Image Image Image Image Image Image Im…" at bounding box center [277, 174] width 308 height 16
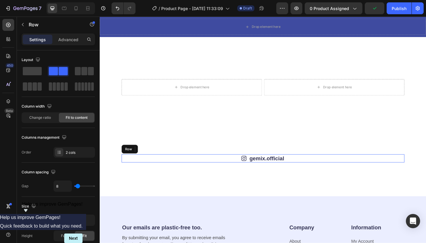
click at [227, 173] on div "Icon gemix.official Text Block Row" at bounding box center [277, 170] width 308 height 9
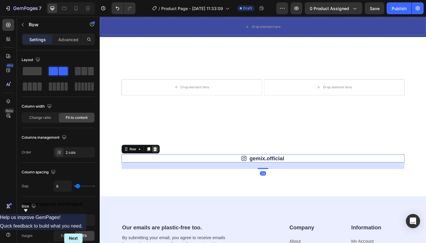
click at [160, 160] on icon at bounding box center [160, 161] width 4 height 4
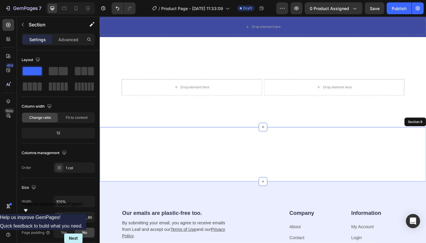
click at [140, 157] on div "Image Image Image Image Image Image Image Image Image Image Carousel Section 8" at bounding box center [277, 166] width 355 height 59
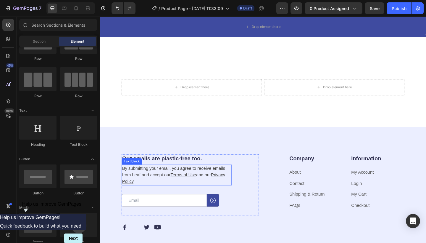
click at [143, 195] on p "By submitting your email, you agree to receive emails from Leaf and accept our …" at bounding box center [183, 188] width 119 height 21
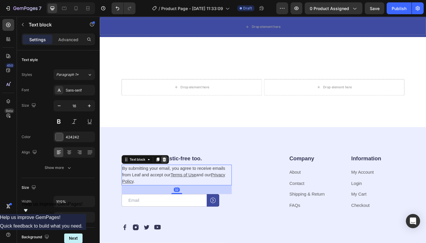
click at [172, 171] on icon at bounding box center [170, 172] width 5 height 5
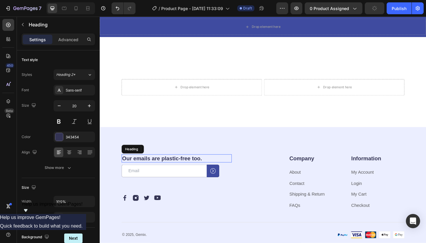
click at [210, 171] on h2 "Our emails are plastic-free too." at bounding box center [183, 170] width 120 height 9
click at [215, 171] on h2 "Our emails are plastic-free too." at bounding box center [183, 170] width 120 height 9
click at [215, 171] on p "Our emails are plastic-free too." at bounding box center [183, 171] width 119 height 8
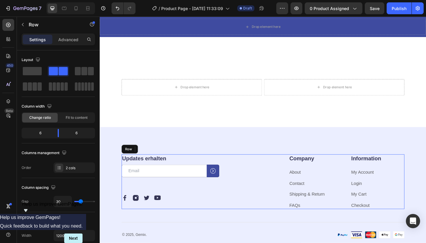
click at [240, 203] on div "Updates erhalten Heading 8 Email Field Submit Button Row Newsletter Row Image I…" at bounding box center [197, 195] width 149 height 59
click at [360, 202] on div "Company Heading About Text block Contact Text block Shipping & Return Text bloc…" at bounding box center [334, 195] width 59 height 59
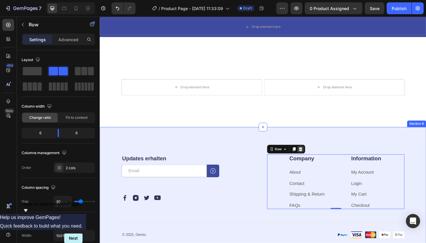
click at [321, 160] on div at bounding box center [318, 160] width 7 height 7
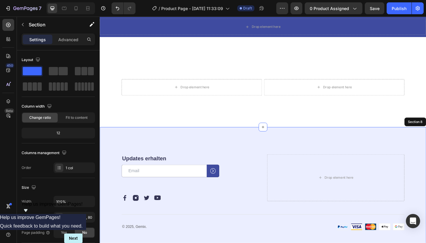
click at [268, 166] on div "Updates erhalten Heading Email Field Submit Button Row Newsletter Row Image Ima…" at bounding box center [277, 208] width 355 height 142
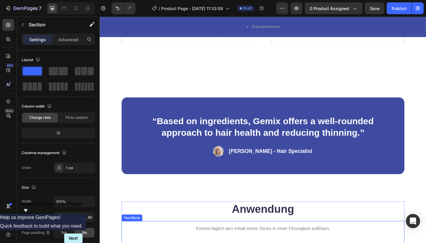
scroll to position [429, 0]
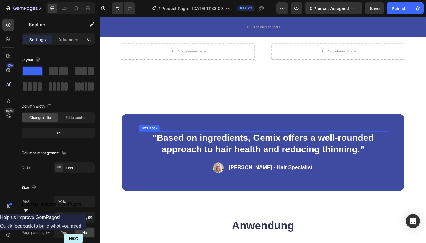
click at [237, 158] on p "“Based on ingredients, Gemix offers a well-rounded approach to hair health and …" at bounding box center [277, 154] width 269 height 25
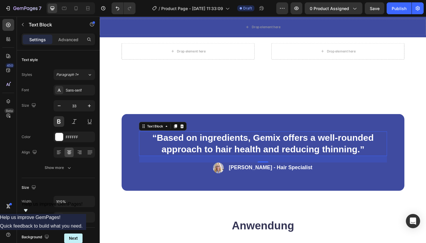
click at [267, 158] on p "“Based on ingredients, Gemix offers a well-rounded approach to hair health and …" at bounding box center [277, 154] width 269 height 25
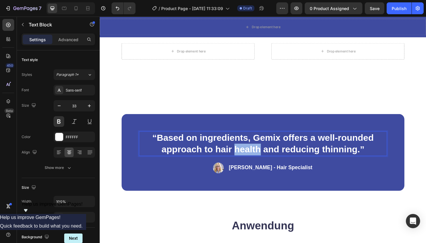
click at [267, 158] on p "“Based on ingredients, Gemix offers a well-rounded approach to hair health and …" at bounding box center [277, 154] width 269 height 25
click at [366, 157] on p "“Based on ingredients, Gemix offers a well-rounded approach to hair health and …" at bounding box center [277, 154] width 269 height 25
click at [389, 158] on p "“Based on ingredients, Gemix offers a well-rounded approach to hair health and …" at bounding box center [277, 154] width 269 height 25
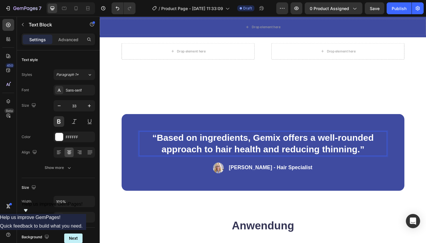
click at [389, 158] on p "“Based on ingredients, Gemix offers a well-rounded approach to hair health and …" at bounding box center [277, 154] width 269 height 25
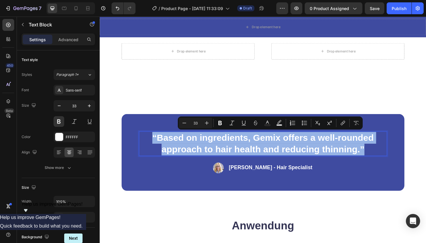
drag, startPoint x: 389, startPoint y: 158, endPoint x: 156, endPoint y: 144, distance: 233.3
click at [156, 144] on p "“Based on ingredients, Gemix offers a well-rounded approach to hair health and …" at bounding box center [277, 154] width 269 height 25
type input "16"
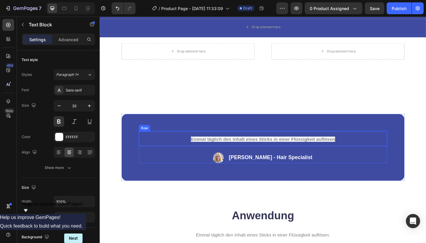
click at [349, 164] on div "Image [PERSON_NAME] - Hair Specialist Text Block Row" at bounding box center [277, 170] width 270 height 12
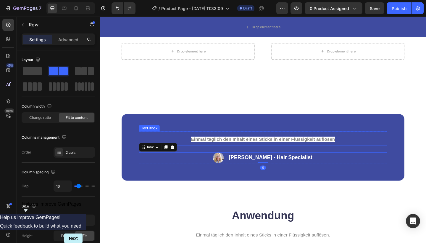
click at [352, 149] on span "Einmal täglich den Inhalt eines Sticks in einer Flüssigkeit auflösen" at bounding box center [277, 150] width 157 height 6
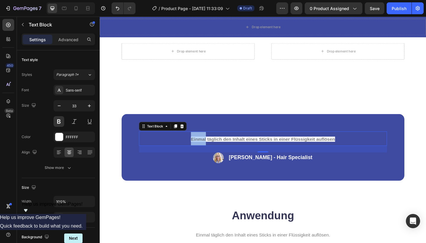
click at [210, 147] on span "Einmal täglich den Inhalt eines Sticks in einer Flüssigkeit auflösen" at bounding box center [277, 150] width 157 height 6
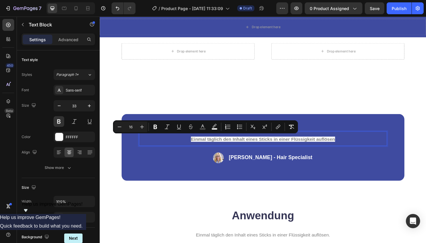
click at [331, 144] on p "Einmal täglich den Inhalt eines Sticks in einer Flüssigkeit auflösen" at bounding box center [277, 149] width 269 height 15
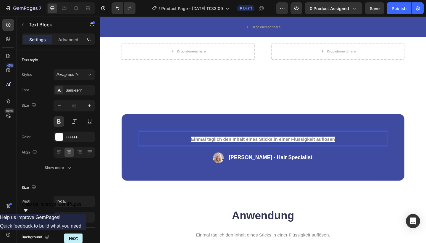
click at [357, 149] on p "Einmal täglich den Inhalt eines Sticks in einer Flüssigkeit auflösen" at bounding box center [277, 149] width 269 height 15
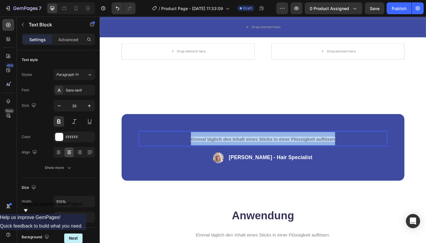
drag, startPoint x: 357, startPoint y: 149, endPoint x: 197, endPoint y: 149, distance: 159.5
click at [197, 149] on p "Einmal täglich den Inhalt eines Sticks in einer Flüssigkeit auflösen" at bounding box center [277, 149] width 269 height 15
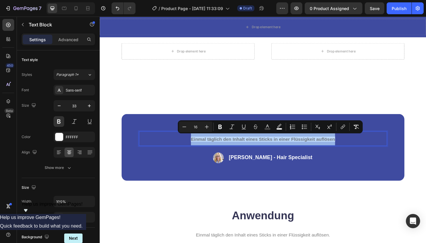
type input "33"
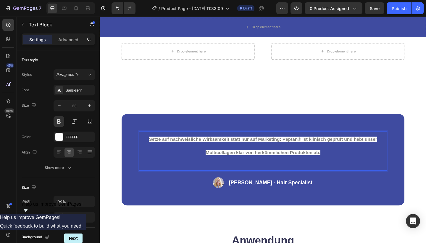
click at [151, 146] on p "Setze auf nachweisliche Wirksamkeit statt nur auf Marketing: Peptan® ist klinis…" at bounding box center [277, 163] width 269 height 42
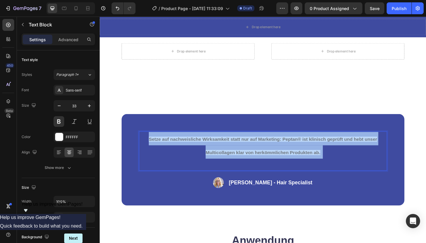
drag, startPoint x: 151, startPoint y: 146, endPoint x: 348, endPoint y: 167, distance: 198.8
click at [348, 167] on p "Setze auf nachweisliche Wirksamkeit statt nur auf Marketing: Peptan® ist klinis…" at bounding box center [277, 163] width 269 height 42
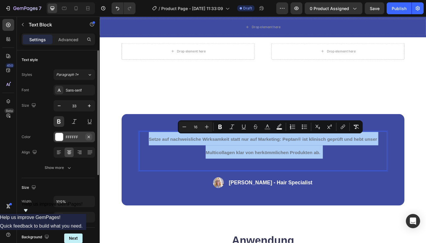
click at [87, 140] on button "button" at bounding box center [88, 136] width 7 height 7
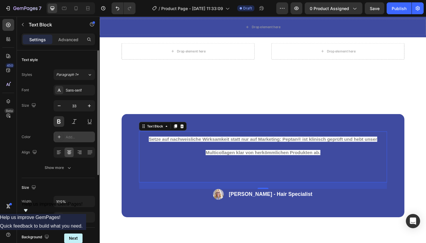
click at [61, 136] on icon at bounding box center [59, 136] width 5 height 5
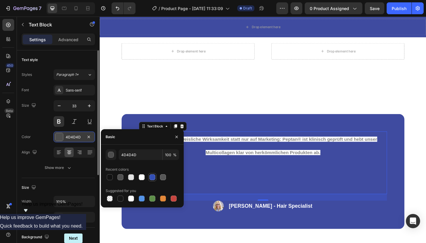
click at [154, 175] on div at bounding box center [152, 177] width 6 height 6
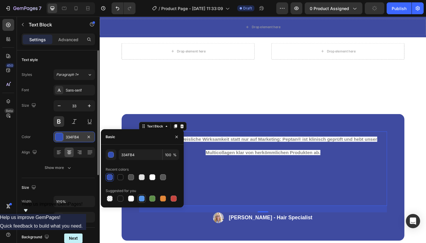
click at [141, 198] on div at bounding box center [142, 198] width 6 height 6
type input "5594E7"
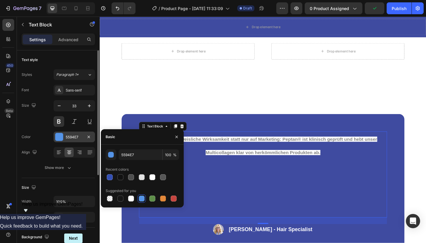
click at [254, 189] on p "Setze auf nachweisliche Wirksamkeit statt nur auf Marketing: Peptan® ist klinis…" at bounding box center [277, 188] width 269 height 92
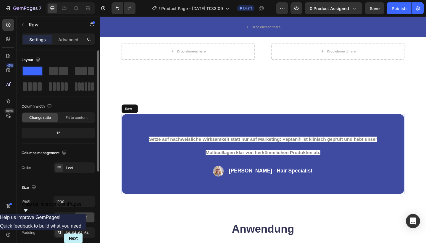
click at [273, 189] on div "Setze auf nachweisliche Wirksamkeit statt nur auf Marketing: Peptan® ist klinis…" at bounding box center [277, 166] width 308 height 87
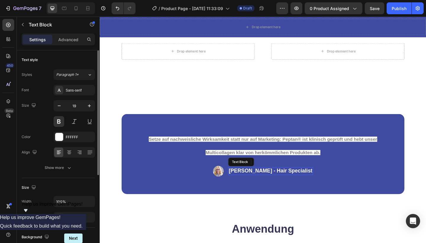
click at [276, 181] on p "[PERSON_NAME] - Hair Specialist" at bounding box center [285, 184] width 91 height 7
click at [289, 174] on icon at bounding box center [286, 174] width 5 height 5
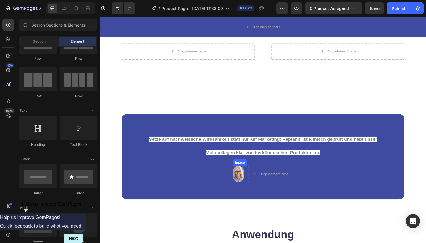
click at [257, 186] on div "Image Drop element here Row" at bounding box center [277, 188] width 270 height 18
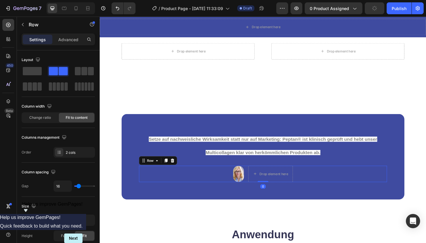
click at [281, 191] on div "Drop element here" at bounding box center [285, 188] width 49 height 18
click at [182, 172] on div "Row" at bounding box center [162, 172] width 41 height 9
click at [179, 171] on icon at bounding box center [178, 173] width 5 height 5
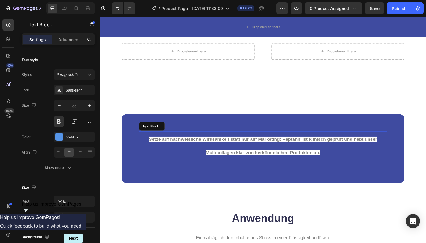
click at [164, 150] on span "Setze auf nachweisliche Wirksamkeit statt nur auf Marketing: Peptan® ist klinis…" at bounding box center [277, 157] width 248 height 20
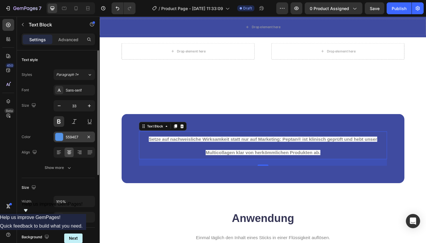
click at [67, 140] on div "5594E7" at bounding box center [74, 136] width 41 height 11
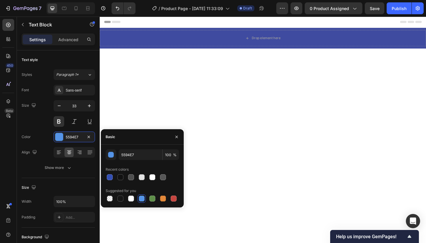
scroll to position [429, 0]
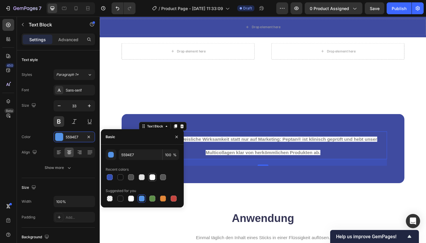
click at [154, 176] on div at bounding box center [152, 177] width 6 height 6
type input "FFFFFF"
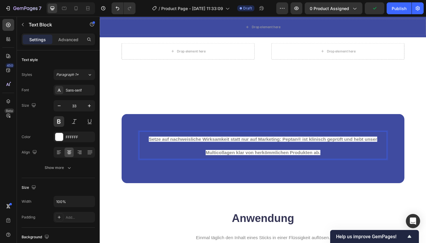
click at [259, 150] on span "Setze auf nachweisliche Wirksamkeit statt nur auf Marketing: Peptan® ist klinis…" at bounding box center [277, 157] width 248 height 20
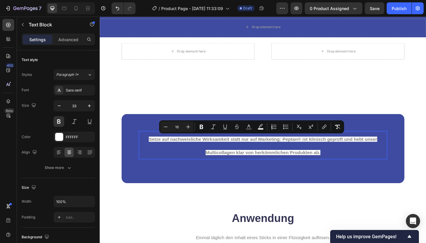
click at [164, 156] on p "Setze auf nachweisliche Wirksamkeit statt nur auf Marketing: Peptan® ist klinis…" at bounding box center [277, 156] width 269 height 29
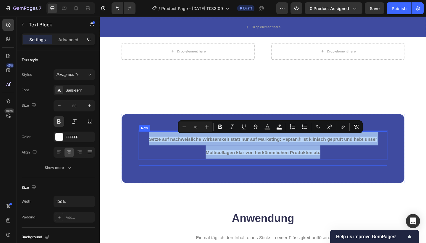
drag, startPoint x: 150, startPoint y: 149, endPoint x: 318, endPoint y: 171, distance: 169.6
click at [318, 171] on div "Setze auf nachweisliche Wirksamkeit statt nur auf Marketing: Peptan® ist klinis…" at bounding box center [277, 159] width 270 height 37
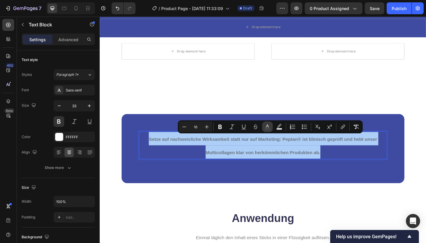
click at [269, 128] on rect "Editor contextual toolbar" at bounding box center [268, 128] width 6 height 1
type input "545454"
type input "75"
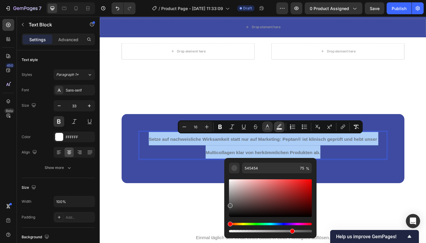
click at [278, 128] on icon "Editor contextual toolbar" at bounding box center [279, 127] width 6 height 6
click at [280, 127] on icon "Editor contextual toolbar" at bounding box center [279, 127] width 6 height 6
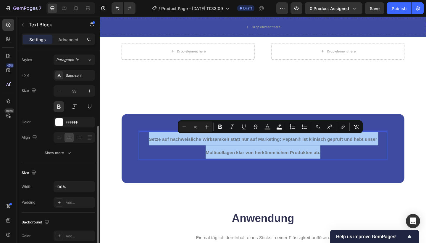
scroll to position [0, 0]
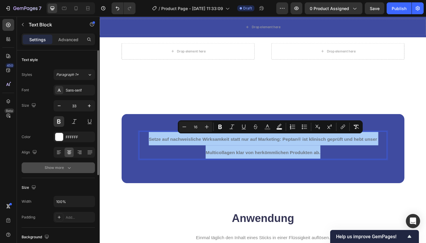
click at [63, 171] on button "Show more" at bounding box center [58, 167] width 73 height 11
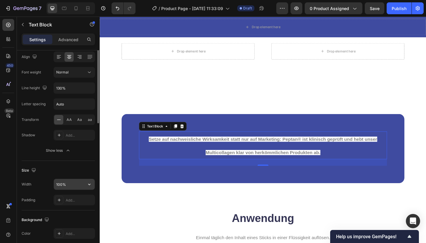
scroll to position [31, 0]
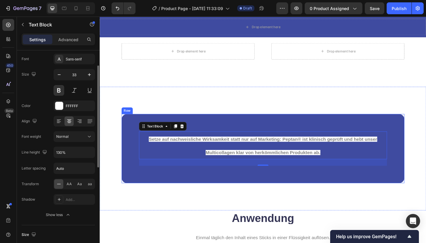
click at [163, 185] on div "Setze auf nachweisliche Wirksamkeit statt nur auf Marketing: Peptan® ist klinis…" at bounding box center [277, 160] width 308 height 75
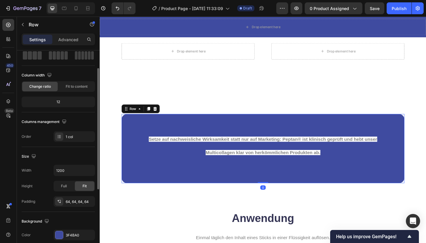
scroll to position [0, 0]
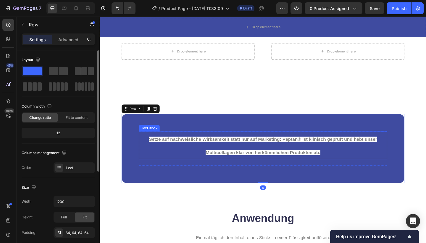
click at [186, 144] on p "Setze auf nachweisliche Wirksamkeit statt nur auf Marketing: Peptan® ist klinis…" at bounding box center [277, 156] width 269 height 29
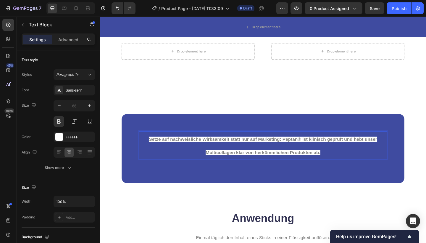
click at [153, 151] on span "Setze auf nachweisliche Wirksamkeit statt nur auf Marketing: Peptan® ist klinis…" at bounding box center [277, 157] width 248 height 20
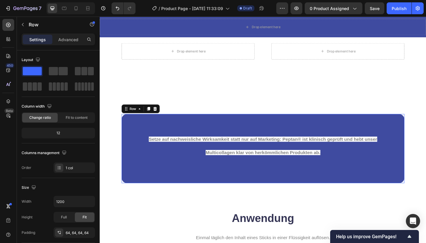
click at [165, 136] on div "Setze auf nachweisliche Wirksamkeit statt nur auf Marketing: Peptan® ist klinis…" at bounding box center [277, 160] width 308 height 75
click at [162, 154] on p "Setze auf nachweisliche Wirksamkeit statt nur auf Marketing: Peptan® ist klinis…" at bounding box center [277, 156] width 269 height 29
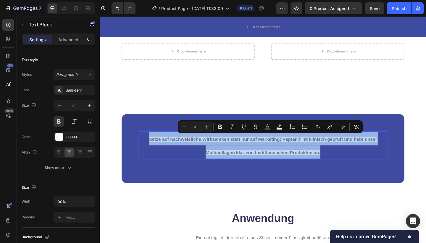
drag, startPoint x: 366, startPoint y: 163, endPoint x: 152, endPoint y: 148, distance: 213.6
click at [152, 148] on p "Setze auf nachweisliche Wirksamkeit statt nur auf Marketing: Peptan® ist klinis…" at bounding box center [277, 156] width 269 height 29
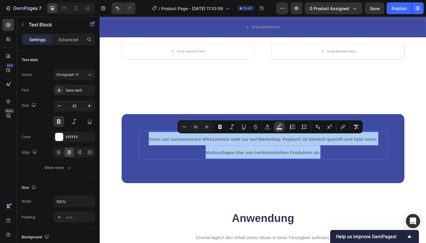
click at [280, 125] on icon "Editor contextual toolbar" at bounding box center [279, 127] width 6 height 6
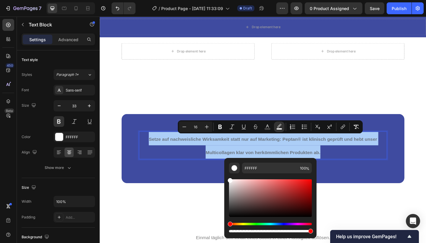
click at [285, 224] on div "Hue" at bounding box center [270, 224] width 83 height 2
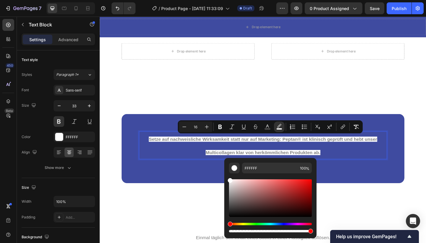
click at [323, 129] on div "Minus 16 Plus Bold Italic Underline Strikethrough color color Numbered List Bul…" at bounding box center [270, 126] width 183 height 11
click at [266, 129] on rect "Editor contextual toolbar" at bounding box center [268, 128] width 6 height 1
click at [233, 231] on div "Editor contextual toolbar" at bounding box center [270, 231] width 83 height 2
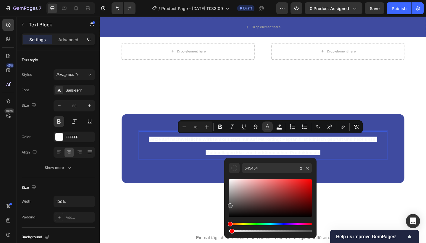
drag, startPoint x: 231, startPoint y: 231, endPoint x: 227, endPoint y: 231, distance: 3.3
click at [227, 231] on div "545454 2 %" at bounding box center [270, 195] width 92 height 75
type input "0"
click at [402, 167] on p "Setze auf nachweisliche Wirksamkeit statt nur auf Marketing: Peptan® ist klinis…" at bounding box center [277, 156] width 269 height 29
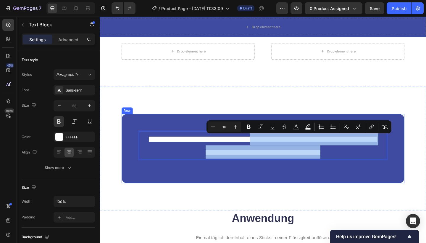
drag, startPoint x: 263, startPoint y: 149, endPoint x: 264, endPoint y: 177, distance: 27.8
click at [264, 177] on div "Setze auf nachweisliche Wirksamkeit statt nur auf Marketing: Peptan® ist klinis…" at bounding box center [277, 160] width 308 height 75
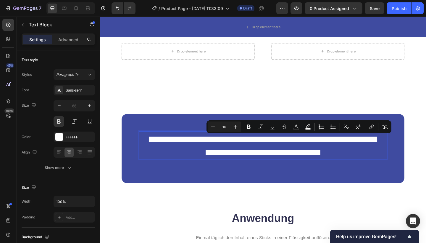
click at [149, 148] on p "Setze auf nachweisliche Wirksamkeit statt nur auf Marketing: Peptan® ist klinis…" at bounding box center [277, 156] width 269 height 29
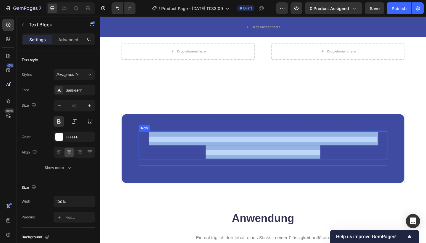
drag, startPoint x: 149, startPoint y: 146, endPoint x: 360, endPoint y: 172, distance: 212.6
click at [360, 172] on div "Setze auf nachweisliche Wirksamkeit statt nur auf Marketing: Peptan® ist klinis…" at bounding box center [277, 159] width 270 height 37
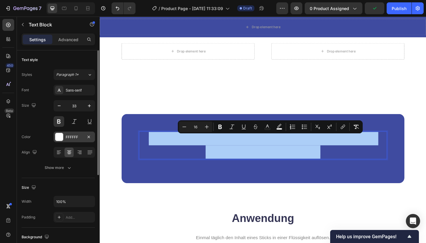
click at [87, 140] on div "FFFFFF" at bounding box center [74, 136] width 41 height 11
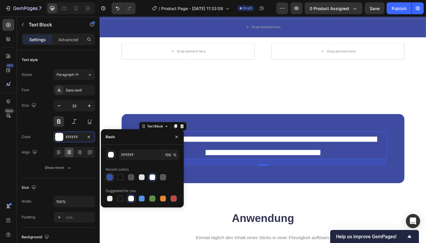
click at [110, 177] on div at bounding box center [110, 177] width 6 height 6
click at [142, 201] on div at bounding box center [142, 198] width 6 height 6
type input "5594E7"
click at [267, 184] on div "Setze auf nachweisliche Wirksamkeit statt nur auf Marketing: Peptan® ist klinis…" at bounding box center [277, 160] width 308 height 75
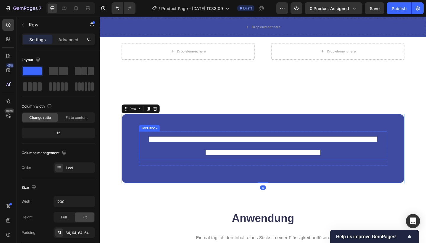
click at [151, 148] on p "Setze auf nachweisliche Wirksamkeit statt nur auf Marketing: Peptan® ist klinis…" at bounding box center [277, 156] width 269 height 29
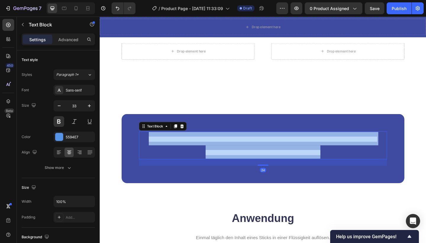
drag, startPoint x: 151, startPoint y: 147, endPoint x: 348, endPoint y: 163, distance: 198.4
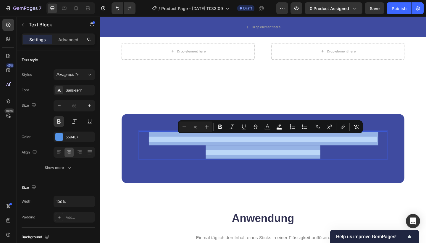
click at [348, 163] on p "Setze auf nachweisliche Wirksamkeit statt nur auf Marketing: Peptan® ist klinis…" at bounding box center [277, 156] width 269 height 29
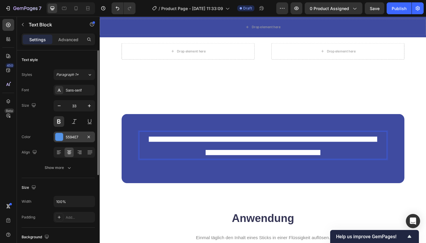
click at [85, 140] on div "5594E7" at bounding box center [74, 136] width 41 height 11
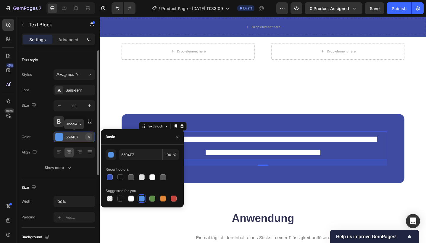
click at [89, 139] on icon "button" at bounding box center [88, 136] width 5 height 5
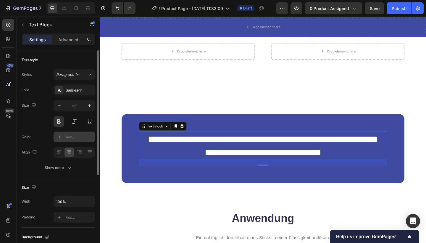
click at [160, 172] on div "24" at bounding box center [277, 175] width 270 height 7
click at [265, 137] on div "Setze auf nachweisliche Wirksamkeit statt nur auf Marketing: Peptan® ist klinis…" at bounding box center [277, 160] width 308 height 75
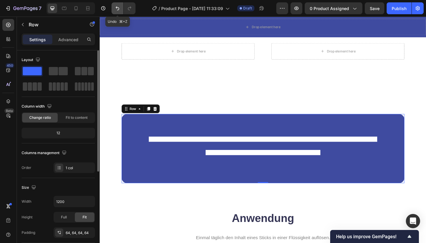
click at [119, 7] on icon "Undo/Redo" at bounding box center [118, 8] width 6 height 6
click at [119, 9] on icon "Undo/Redo" at bounding box center [118, 8] width 6 height 6
click at [204, 103] on div "Setze auf nachweisliche Wirksamkeit statt nur auf Marketing: Peptan® ist klinis…" at bounding box center [277, 160] width 355 height 134
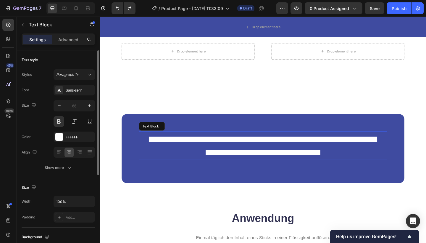
click at [159, 163] on p "Setze auf nachweisliche Wirksamkeit statt nur auf Marketing: Peptan® ist klinis…" at bounding box center [277, 156] width 269 height 29
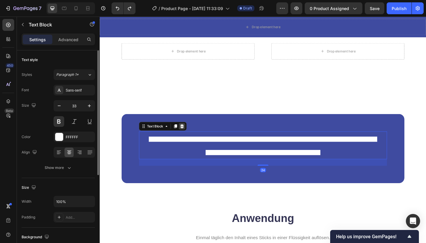
click at [190, 134] on icon at bounding box center [189, 136] width 4 height 4
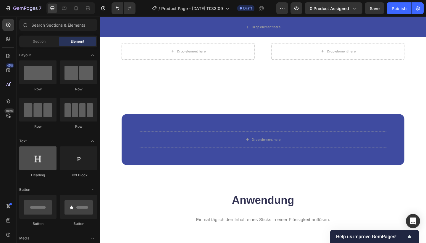
click at [42, 146] on div at bounding box center [37, 158] width 37 height 24
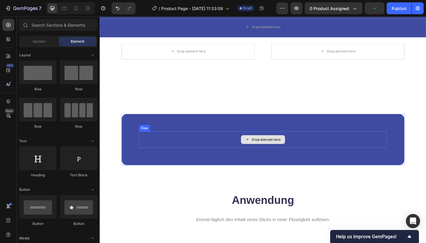
click at [263, 148] on div "Drop element here" at bounding box center [277, 150] width 48 height 9
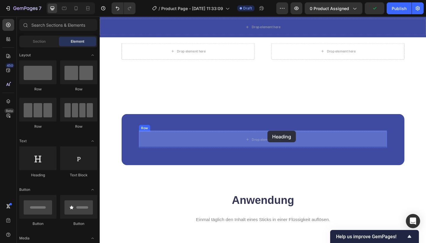
drag, startPoint x: 137, startPoint y: 149, endPoint x: 282, endPoint y: 141, distance: 145.6
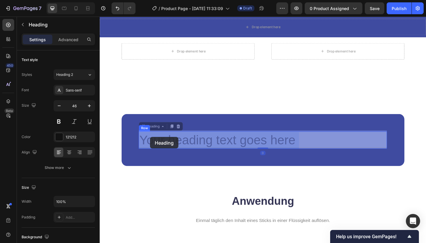
drag, startPoint x: 323, startPoint y: 152, endPoint x: 154, endPoint y: 146, distance: 169.4
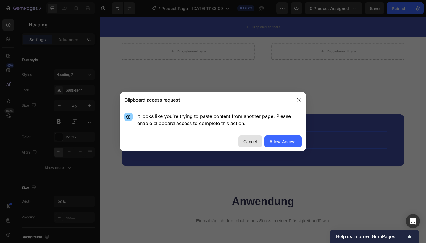
click at [251, 141] on div "Cancel" at bounding box center [251, 141] width 14 height 6
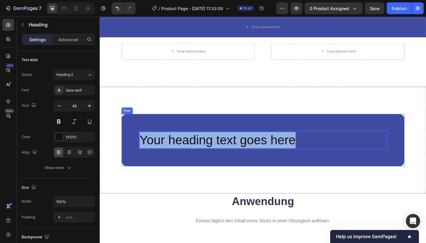
drag, startPoint x: 313, startPoint y: 152, endPoint x: 140, endPoint y: 146, distance: 173.5
click at [140, 146] on div "Your heading text goes here Heading 0 Row Row" at bounding box center [277, 151] width 308 height 57
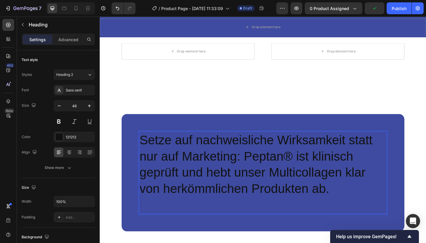
click at [357, 188] on p "Setze auf nachweisliche Wirksamkeit statt nur auf Marketing: Peptan® ist klinis…" at bounding box center [277, 186] width 269 height 88
click at [374, 214] on p "Setze auf nachweisliche Wirksamkeit statt nur auf Marketing: Peptan® ist klinis…" at bounding box center [277, 186] width 269 height 88
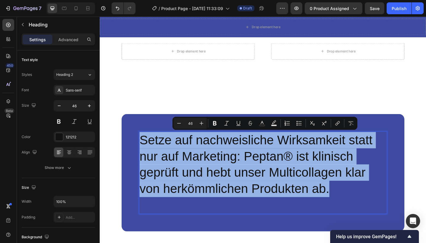
drag, startPoint x: 361, startPoint y: 205, endPoint x: 143, endPoint y: 147, distance: 225.7
click at [143, 147] on h2 "Setze auf nachweisliche Wirksamkeit statt nur auf Marketing: Peptan® ist klinis…" at bounding box center [277, 186] width 270 height 90
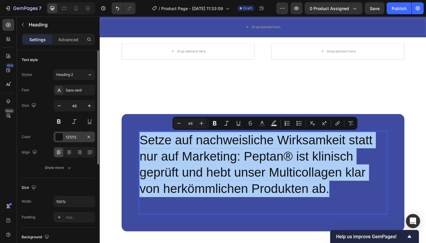
click at [75, 139] on div "121212" at bounding box center [74, 136] width 17 height 5
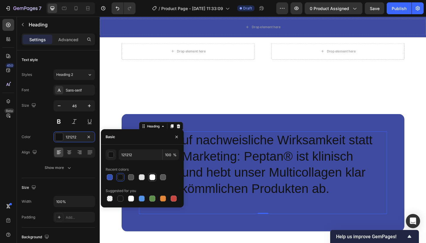
click at [153, 178] on div at bounding box center [152, 177] width 6 height 6
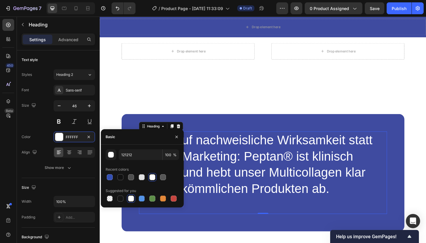
type input "FFFFFF"
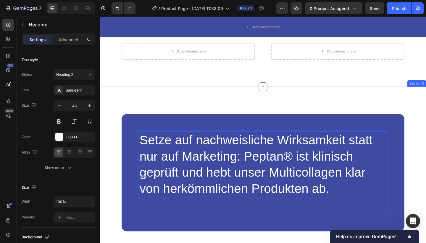
click at [414, 96] on div "Setze auf nachweisliche Wirksamkeit statt nur auf Marketing: Peptan® ist klinis…" at bounding box center [277, 186] width 355 height 187
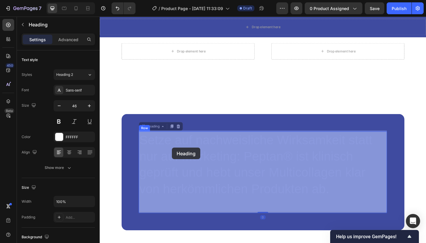
drag, startPoint x: 377, startPoint y: 205, endPoint x: 174, endPoint y: 157, distance: 209.0
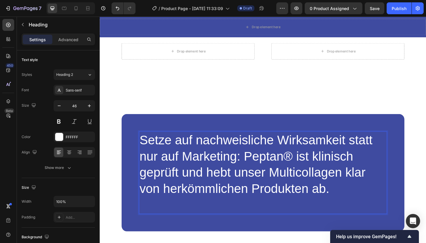
click at [355, 206] on p "Setze auf nachweisliche Wirksamkeit statt nur auf Marketing: Peptan® ist klinis…" at bounding box center [277, 186] width 269 height 88
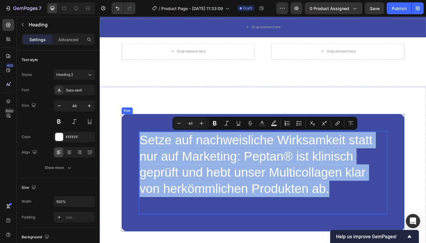
drag, startPoint x: 356, startPoint y: 206, endPoint x: 139, endPoint y: 151, distance: 223.8
click at [139, 151] on div "Setze auf nachweisliche Wirksamkeit statt nur auf Marketing: Peptan® ist klinis…" at bounding box center [277, 187] width 308 height 128
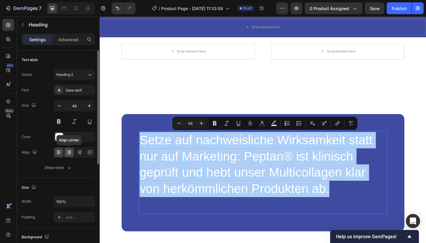
click at [71, 152] on icon at bounding box center [69, 152] width 6 height 6
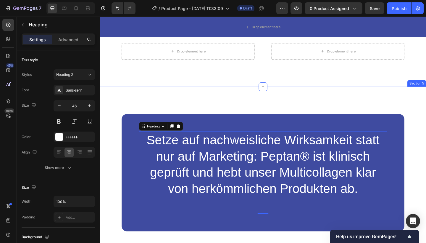
click at [299, 93] on div "Setze auf nachweisliche Wirksamkeit statt nur auf Marketing: Peptan® ist klinis…" at bounding box center [277, 186] width 355 height 187
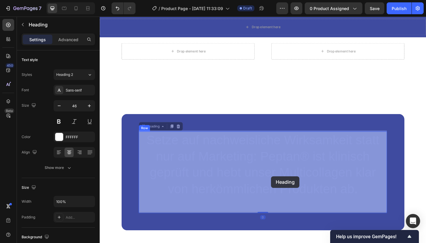
drag, startPoint x: 290, startPoint y: 170, endPoint x: 286, endPoint y: 190, distance: 20.8
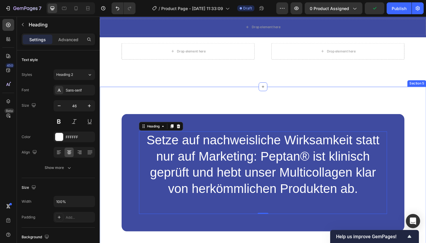
click at [406, 105] on div "Setze auf nachweisliche Wirksamkeit statt nur auf Marketing: Peptan® ist klinis…" at bounding box center [277, 186] width 355 height 187
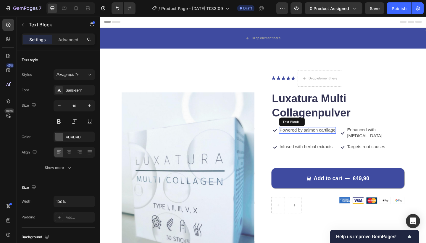
click at [330, 139] on p "Powered by salmon cartilage" at bounding box center [325, 140] width 61 height 6
click at [337, 155] on p "Infused with herbal extracts" at bounding box center [324, 158] width 58 height 6
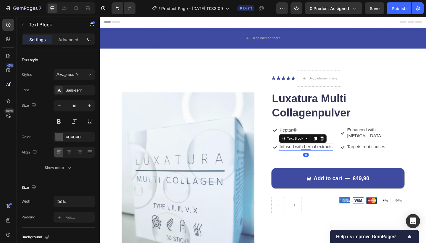
click at [340, 155] on p "Infused with herbal extracts" at bounding box center [324, 158] width 58 height 6
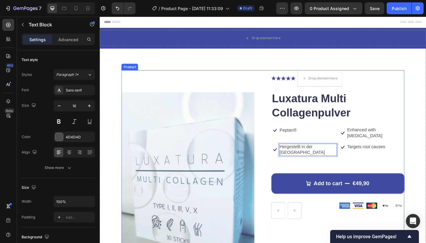
click at [382, 147] on div "Icon Icon Icon Icon Icon Icon List Drop element here Row Luxatura Multi Collage…" at bounding box center [358, 223] width 145 height 296
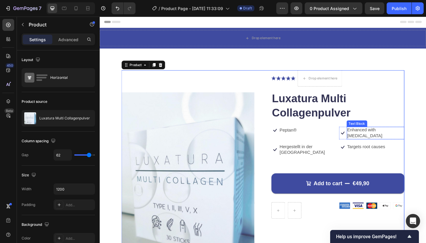
click at [386, 138] on p "Enhanced with [MEDICAL_DATA]" at bounding box center [400, 143] width 62 height 12
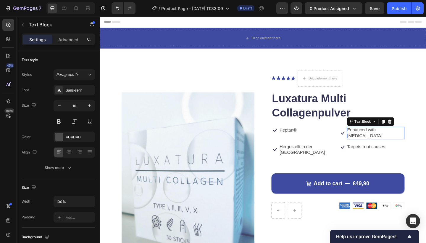
click at [386, 138] on p "Enhanced with [MEDICAL_DATA]" at bounding box center [400, 143] width 62 height 12
click at [405, 145] on p "hohe Bioverfügbarkeit with biotin" at bounding box center [400, 143] width 62 height 12
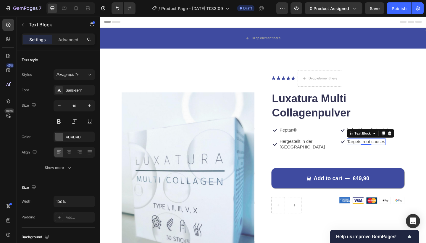
click at [406, 154] on p "Targets root causes" at bounding box center [389, 153] width 41 height 6
click at [311, 153] on p "Hergestellt in der EU" at bounding box center [326, 155] width 62 height 12
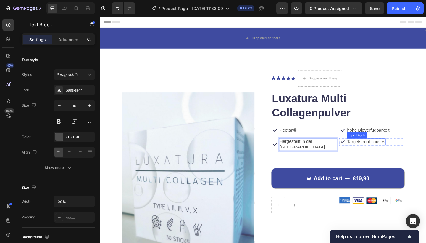
click at [396, 150] on p "Targets root causes" at bounding box center [389, 153] width 41 height 6
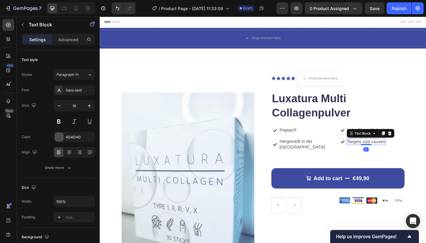
click at [396, 150] on p "Targets root causes" at bounding box center [389, 153] width 41 height 6
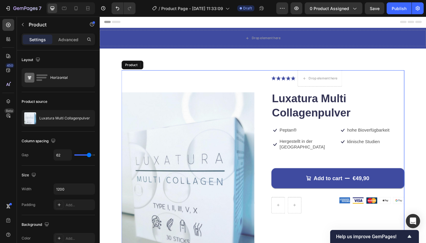
click at [426, 157] on div "Icon Icon Icon Icon Icon Icon List Drop element here Row Luxatura Multi Collage…" at bounding box center [358, 223] width 145 height 296
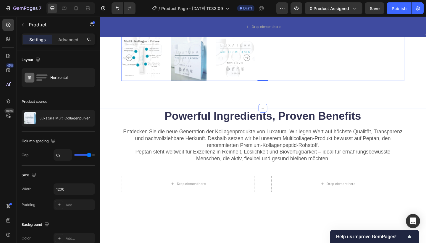
scroll to position [300, 0]
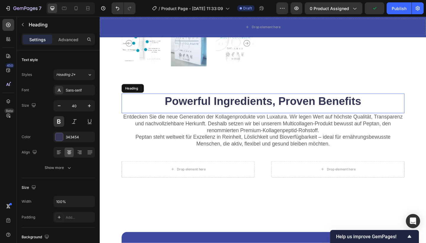
click at [342, 107] on h2 "Powerful Ingredients, Proven Benefits" at bounding box center [277, 108] width 308 height 17
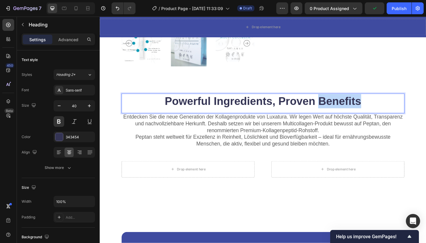
click at [370, 110] on p "Powerful Ingredients, Proven Benefits" at bounding box center [277, 108] width 307 height 15
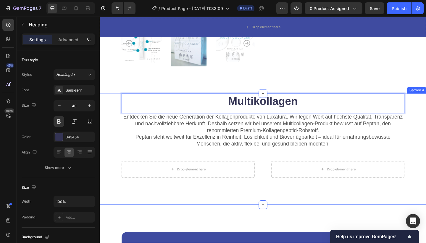
click at [338, 208] on div "Multikollagen Heading 0 Entdecken Sie die neue Generation der Kollagenprodukte …" at bounding box center [277, 160] width 355 height 121
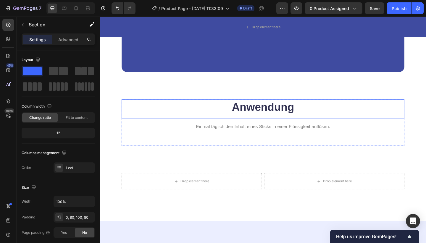
scroll to position [601, 0]
click at [331, 117] on h2 "Anwendung" at bounding box center [277, 114] width 308 height 17
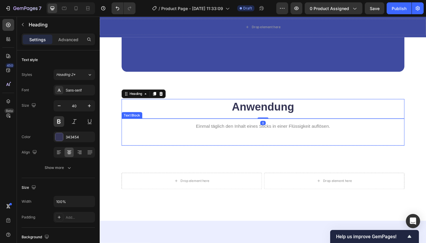
click at [331, 134] on span "Einmal täglich den Inhalt eines Sticks in einer Flüssigkeit auflösen." at bounding box center [277, 136] width 146 height 6
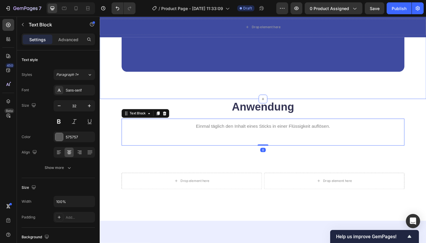
click at [254, 100] on div "Setze auf nachweisliche Wirksamkeit statt nur auf Marketing: Peptan® ist klinis…" at bounding box center [277, 12] width 355 height 187
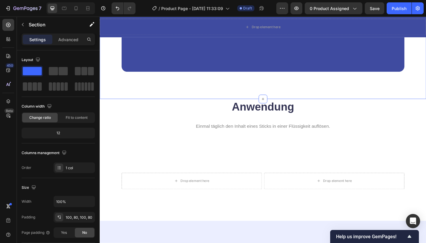
click at [253, 109] on h2 "Anwendung" at bounding box center [277, 114] width 308 height 17
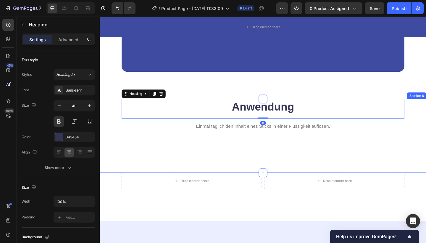
click at [287, 166] on div "Anwendung Heading 0 Einmal täglich den Inhalt eines Sticks in einer Flüssigkeit…" at bounding box center [277, 146] width 355 height 80
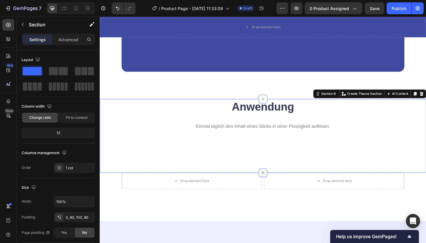
click at [279, 184] on icon at bounding box center [277, 186] width 5 height 5
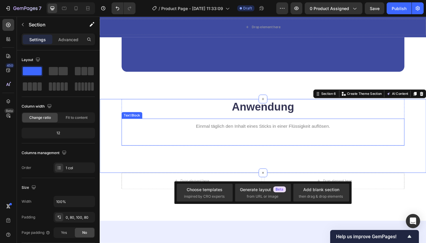
click at [328, 133] on span "Einmal täglich den Inhalt eines Sticks in einer Flüssigkeit auflösen." at bounding box center [277, 136] width 146 height 6
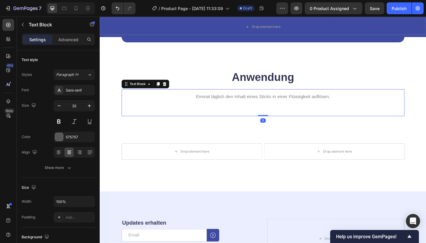
scroll to position [636, 0]
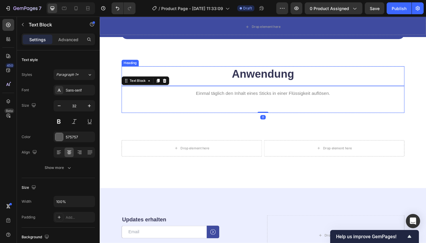
click at [304, 80] on h2 "Anwendung" at bounding box center [277, 79] width 308 height 17
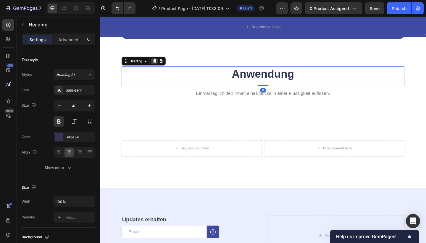
click at [161, 63] on icon at bounding box center [159, 65] width 5 height 5
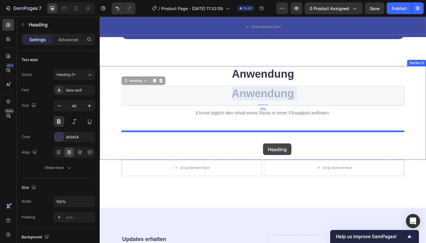
drag, startPoint x: 279, startPoint y: 102, endPoint x: 278, endPoint y: 154, distance: 52.4
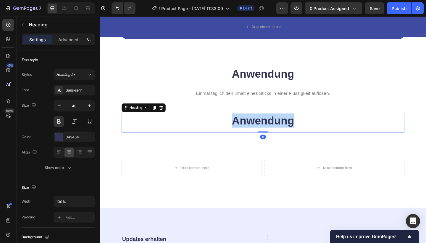
click at [283, 128] on p "Anwendung" at bounding box center [277, 129] width 307 height 15
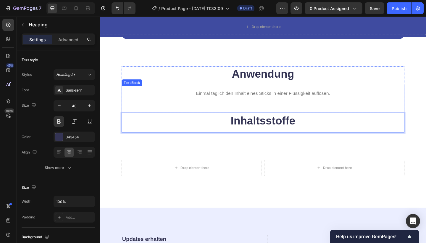
click at [339, 101] on span "Einmal täglich den Inhalt eines Sticks in einer Flüssigkeit auflösen." at bounding box center [277, 100] width 146 height 6
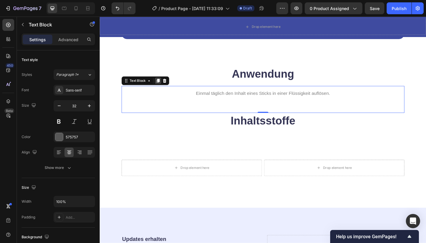
click at [164, 84] on icon at bounding box center [163, 86] width 3 height 4
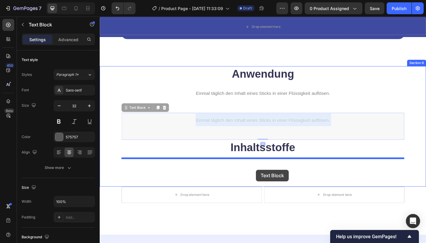
drag, startPoint x: 269, startPoint y: 132, endPoint x: 270, endPoint y: 183, distance: 51.8
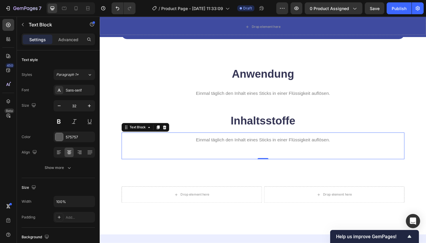
click at [357, 151] on p "Einmal täglich den Inhalt eines Sticks in einer Flüssigkeit auflösen." at bounding box center [277, 150] width 307 height 14
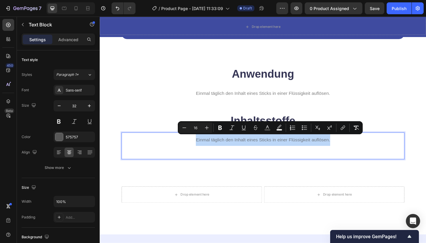
drag, startPoint x: 357, startPoint y: 151, endPoint x: 231, endPoint y: 150, distance: 126.7
click at [231, 150] on p "Einmal täglich den Inhalt eines Sticks in einer Flüssigkeit auflösen." at bounding box center [277, 150] width 307 height 14
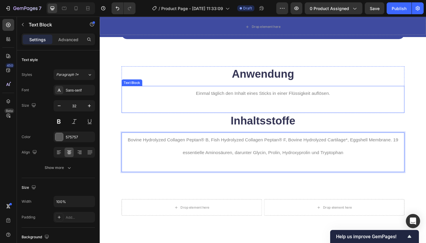
click at [400, 114] on div "Einmal täglich den Inhalt eines Sticks in einer Flüssigkeit auflösen. Text Block" at bounding box center [277, 106] width 308 height 29
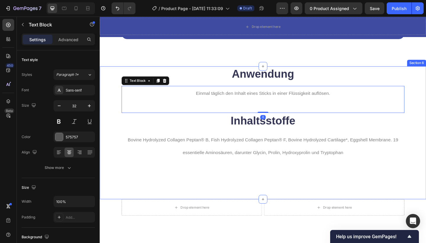
click at [379, 196] on div "Anwendung Heading Einmal täglich den Inhalt eines Sticks in einer Flüssigkeit a…" at bounding box center [277, 143] width 355 height 144
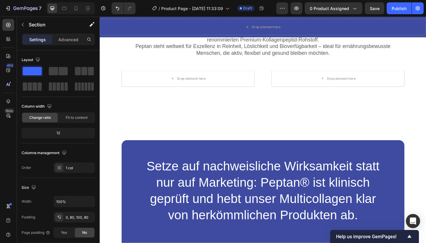
scroll to position [293, 0]
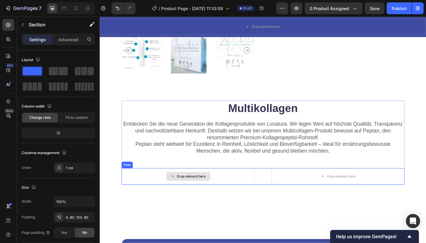
click at [212, 190] on div "Drop element here" at bounding box center [199, 190] width 31 height 5
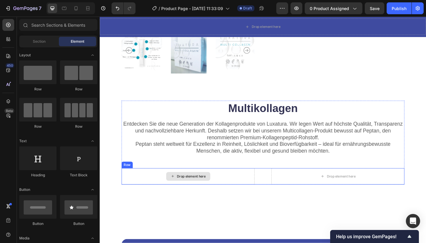
click at [177, 189] on icon at bounding box center [179, 190] width 5 height 5
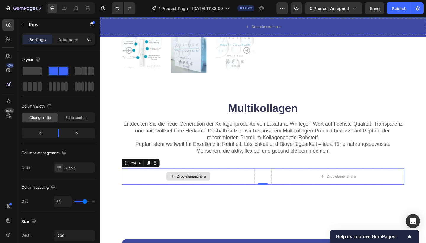
click at [267, 191] on div "Drop element here" at bounding box center [195, 190] width 145 height 18
click at [159, 175] on icon at bounding box center [160, 176] width 4 height 4
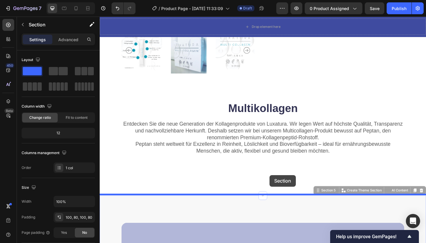
drag, startPoint x: 287, startPoint y: 210, endPoint x: 281, endPoint y: 181, distance: 29.0
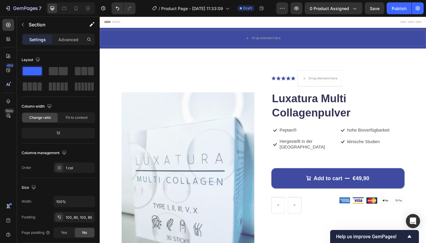
scroll to position [0, 0]
click at [397, 6] on div "Publish" at bounding box center [399, 8] width 15 height 6
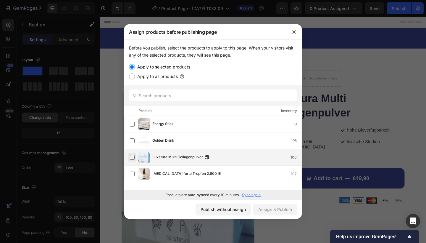
click at [134, 156] on label at bounding box center [132, 157] width 5 height 5
click at [292, 211] on div "Assign & Publish" at bounding box center [275, 209] width 34 height 6
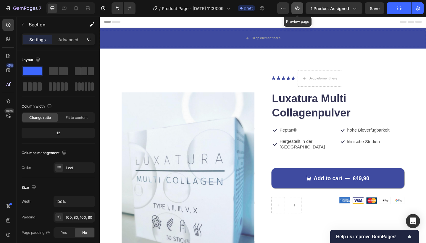
click at [296, 8] on icon "button" at bounding box center [297, 8] width 6 height 6
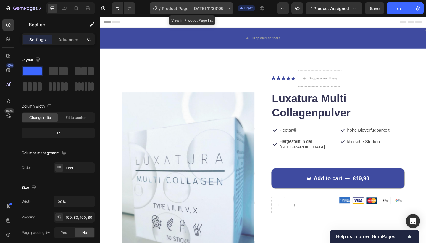
click at [231, 9] on icon at bounding box center [228, 8] width 6 height 6
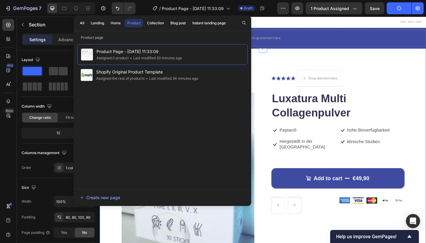
click at [377, 57] on div "Product Images Icon Icon Icon Icon Icon Icon List Drop element here Row Luxatur…" at bounding box center [277, 226] width 355 height 350
click at [411, 31] on div "Drop element here Row" at bounding box center [277, 40] width 355 height 22
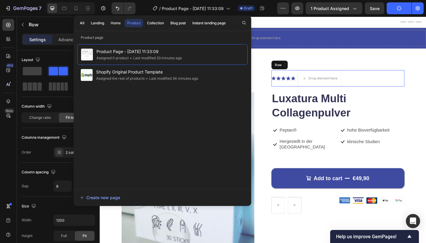
click at [377, 77] on div "Icon Icon Icon Icon Icon Icon List Drop element here Row" at bounding box center [358, 84] width 145 height 18
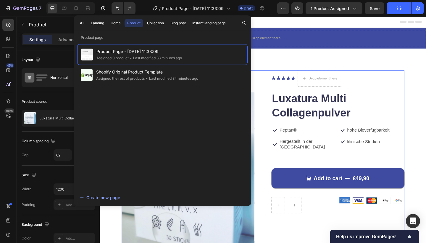
click at [296, 242] on div "Icon Icon Icon Icon Icon Icon List Drop element here Row 16 Luxatura Multi Coll…" at bounding box center [358, 223] width 145 height 296
click at [230, 8] on icon at bounding box center [228, 8] width 6 height 6
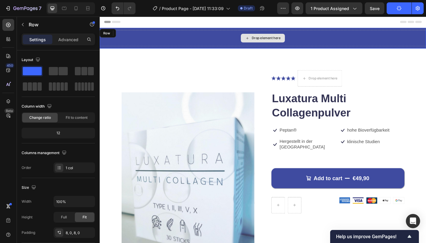
click at [194, 33] on div "Drop element here" at bounding box center [277, 40] width 355 height 18
click at [137, 34] on icon at bounding box center [136, 35] width 4 height 4
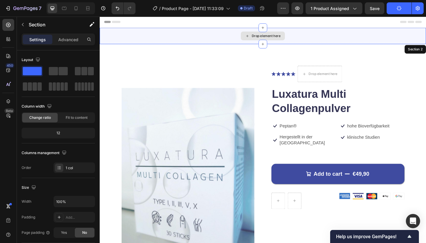
click at [123, 36] on div "Drop element here" at bounding box center [277, 38] width 355 height 18
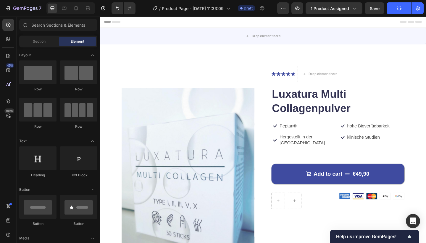
click at [123, 28] on div "Header" at bounding box center [277, 23] width 346 height 12
click at [124, 35] on div "Drop element here" at bounding box center [277, 38] width 355 height 18
